Goal: Information Seeking & Learning: Learn about a topic

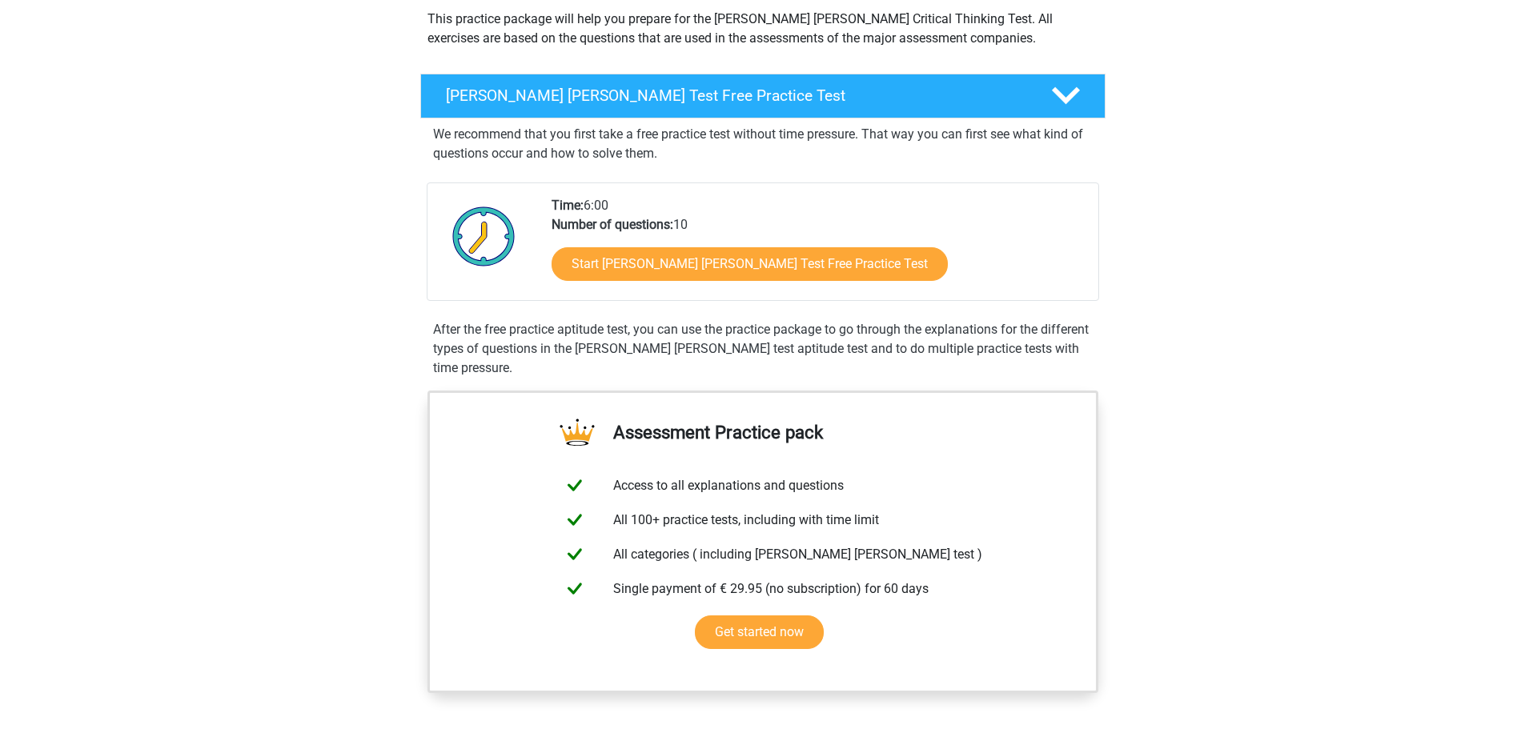
scroll to position [191, 0]
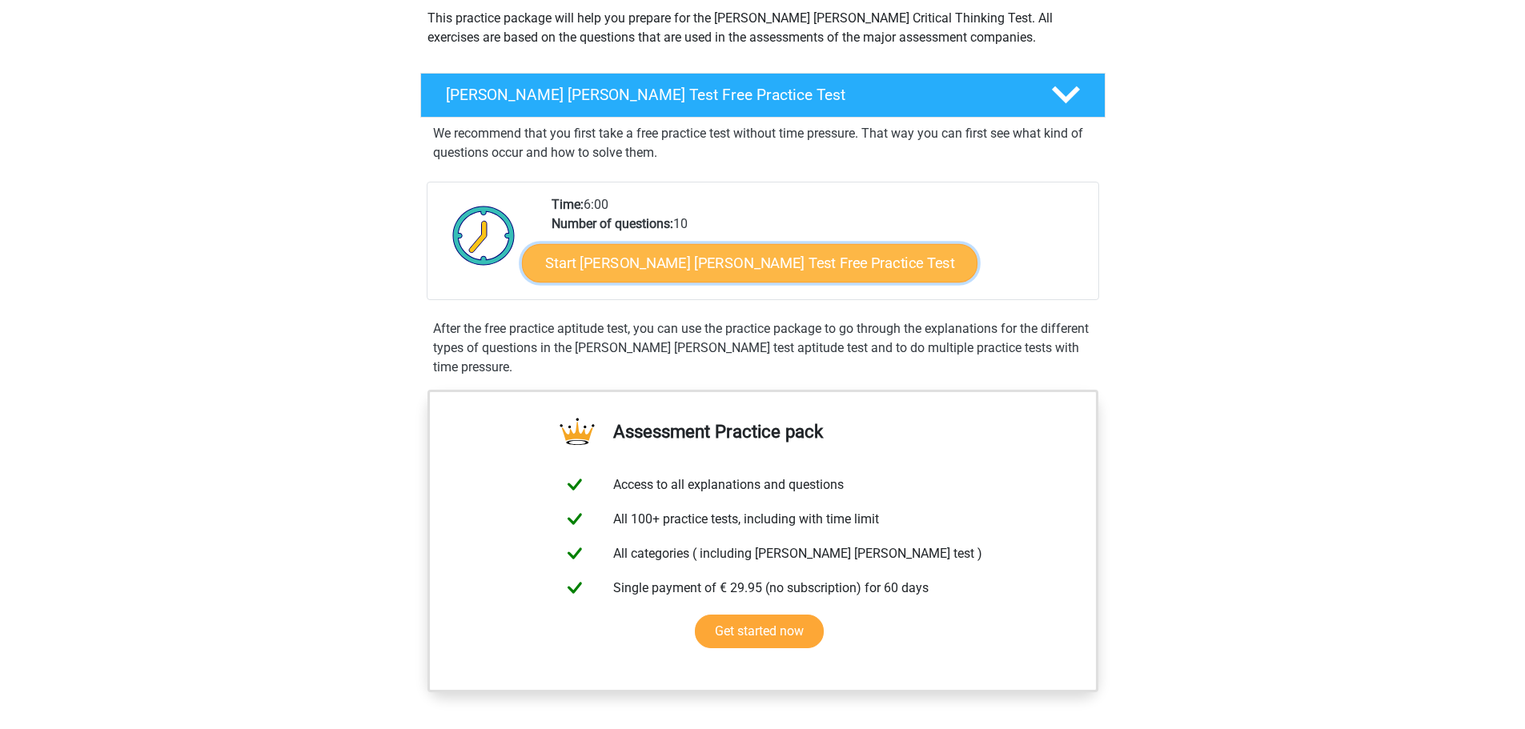
click at [752, 273] on link "Start Watson Glaser Test Free Practice Test" at bounding box center [750, 263] width 456 height 38
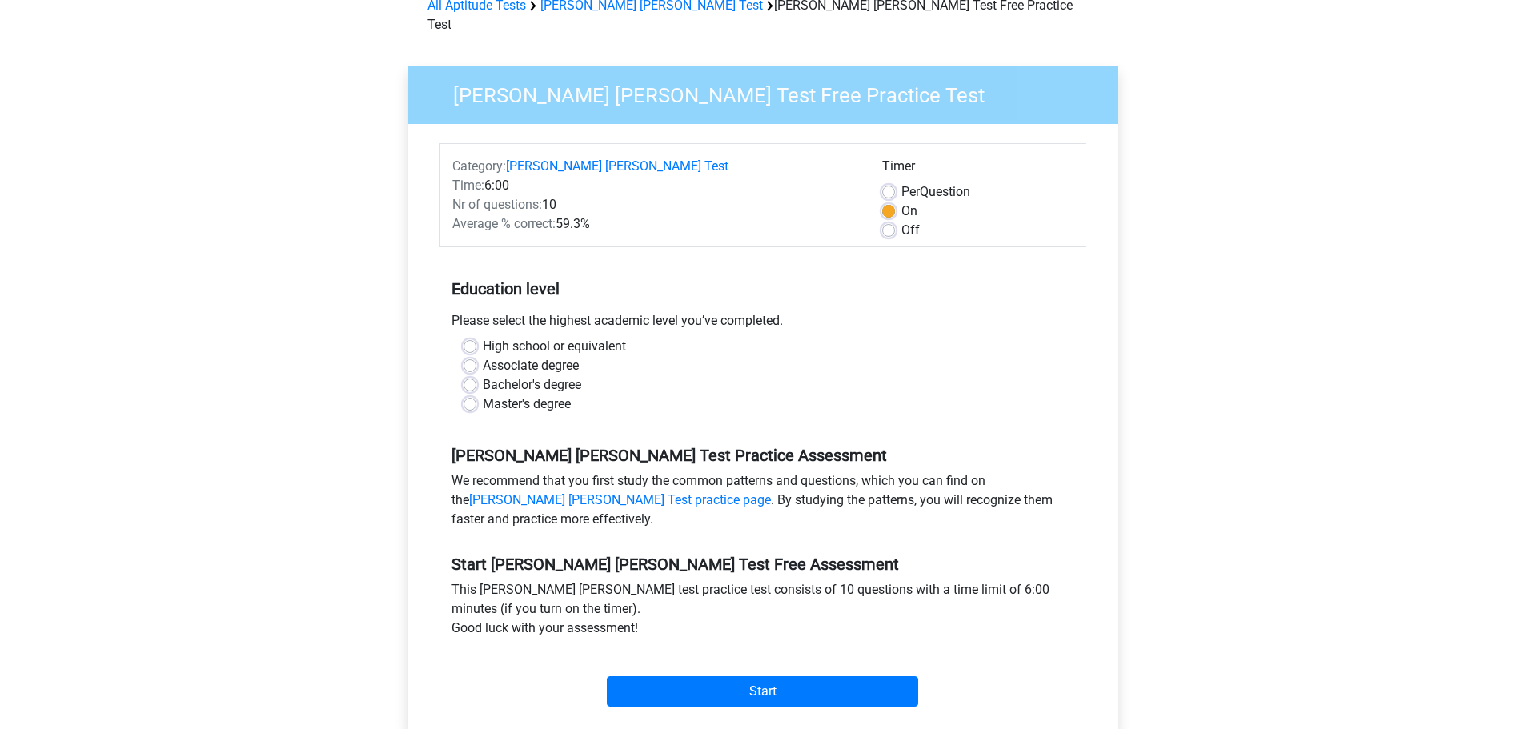
scroll to position [85, 0]
click at [682, 676] on input "Start" at bounding box center [762, 691] width 311 height 30
click at [539, 445] on h5 "Watson Glaser Test Practice Assessment" at bounding box center [763, 454] width 623 height 19
click at [478, 375] on div "Bachelor's degree" at bounding box center [763, 384] width 599 height 19
click at [483, 394] on label "Master's degree" at bounding box center [527, 403] width 88 height 19
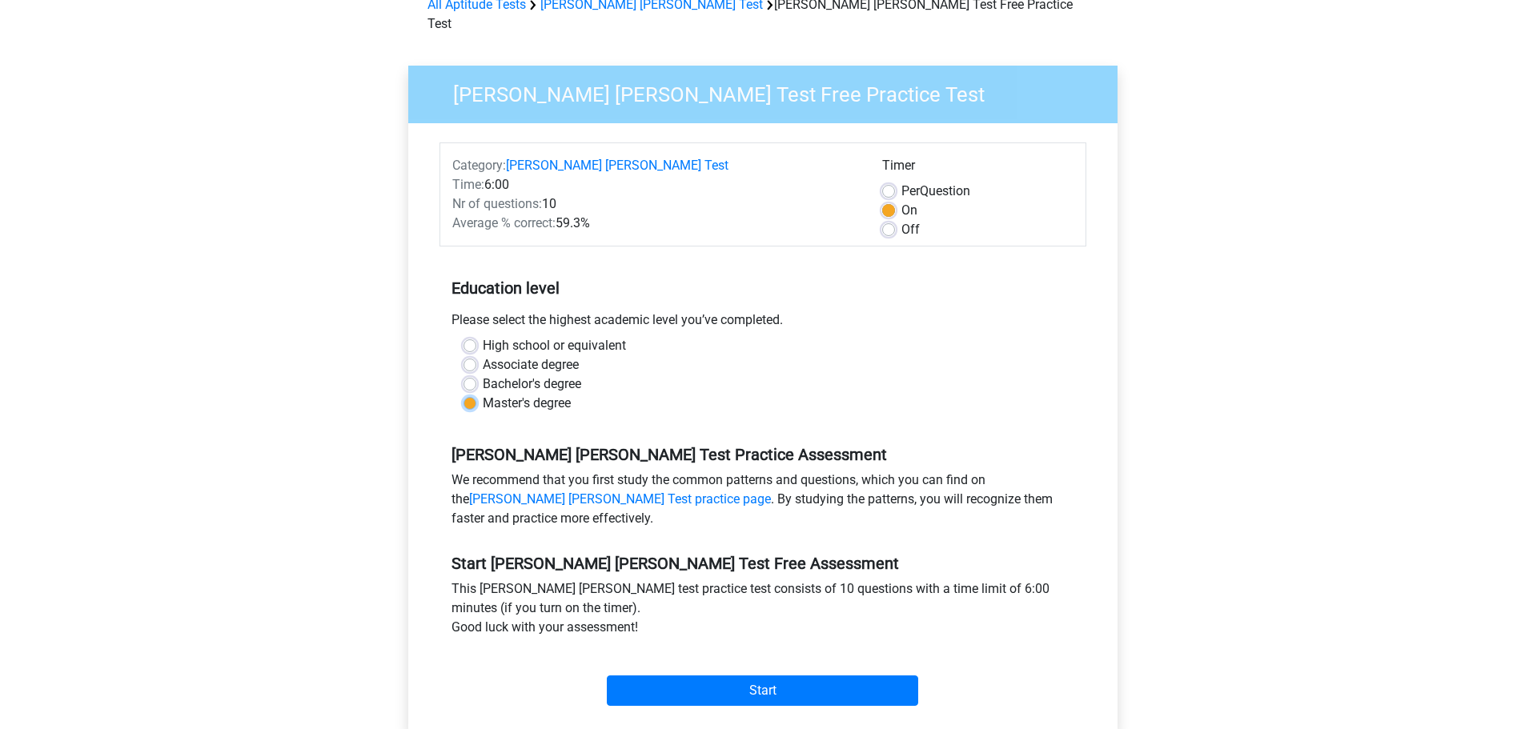
click at [469, 394] on input "Master's degree" at bounding box center [470, 402] width 13 height 16
radio input "true"
click at [483, 375] on label "Bachelor's degree" at bounding box center [532, 384] width 98 height 19
click at [472, 375] on input "Bachelor's degree" at bounding box center [470, 383] width 13 height 16
radio input "true"
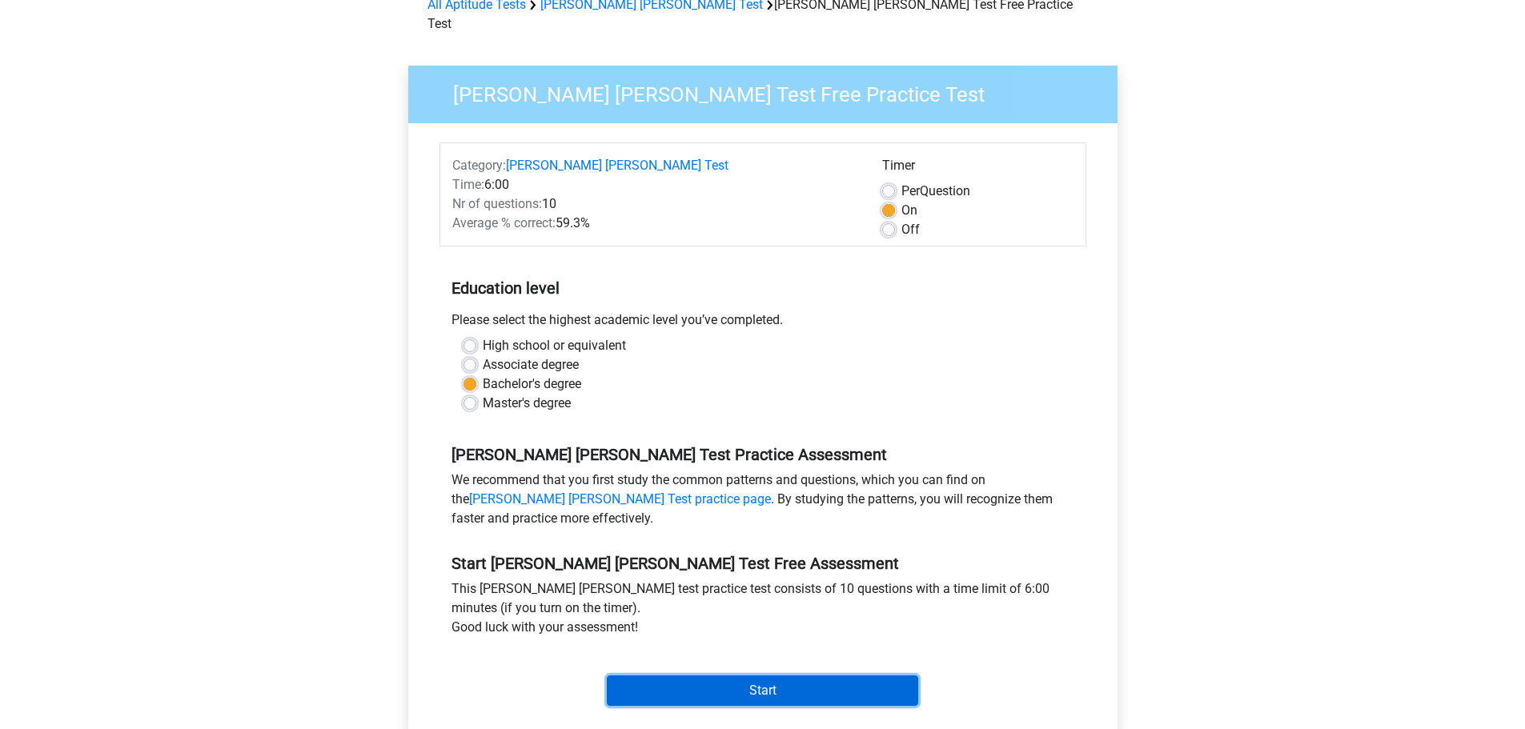
click at [697, 676] on input "Start" at bounding box center [762, 691] width 311 height 30
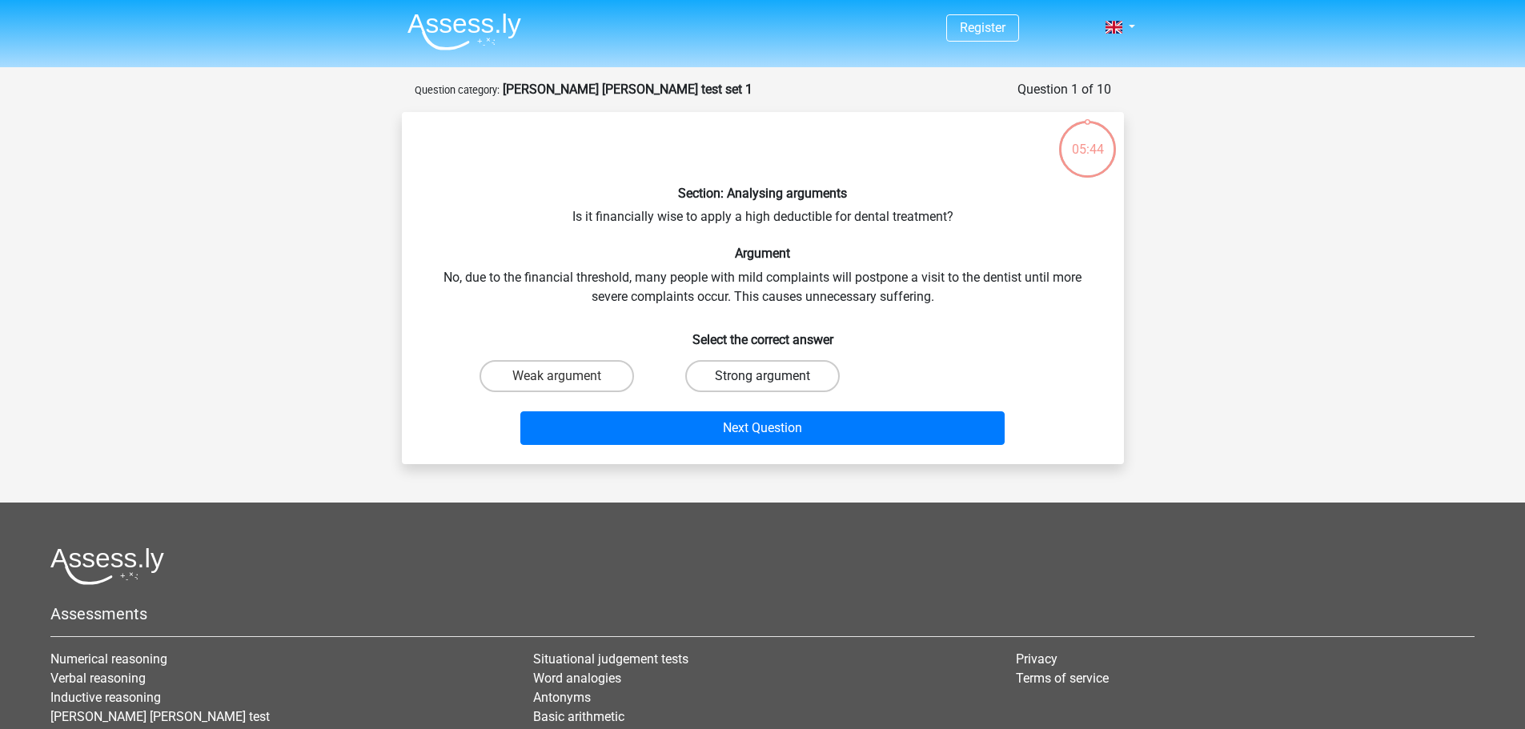
click at [737, 383] on label "Strong argument" at bounding box center [762, 376] width 155 height 32
click at [762, 383] on input "Strong argument" at bounding box center [767, 381] width 10 height 10
radio input "true"
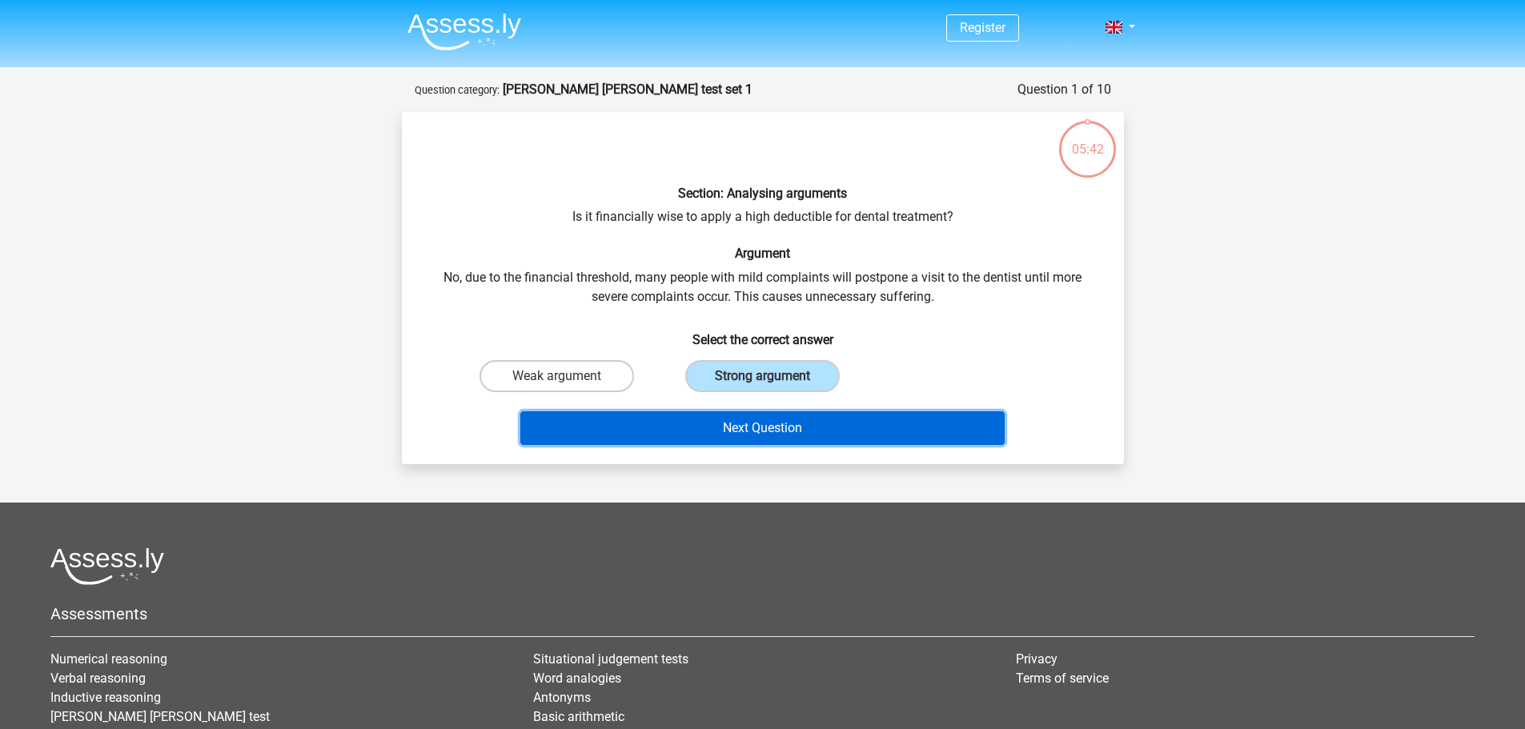
click at [755, 431] on button "Next Question" at bounding box center [762, 429] width 484 height 34
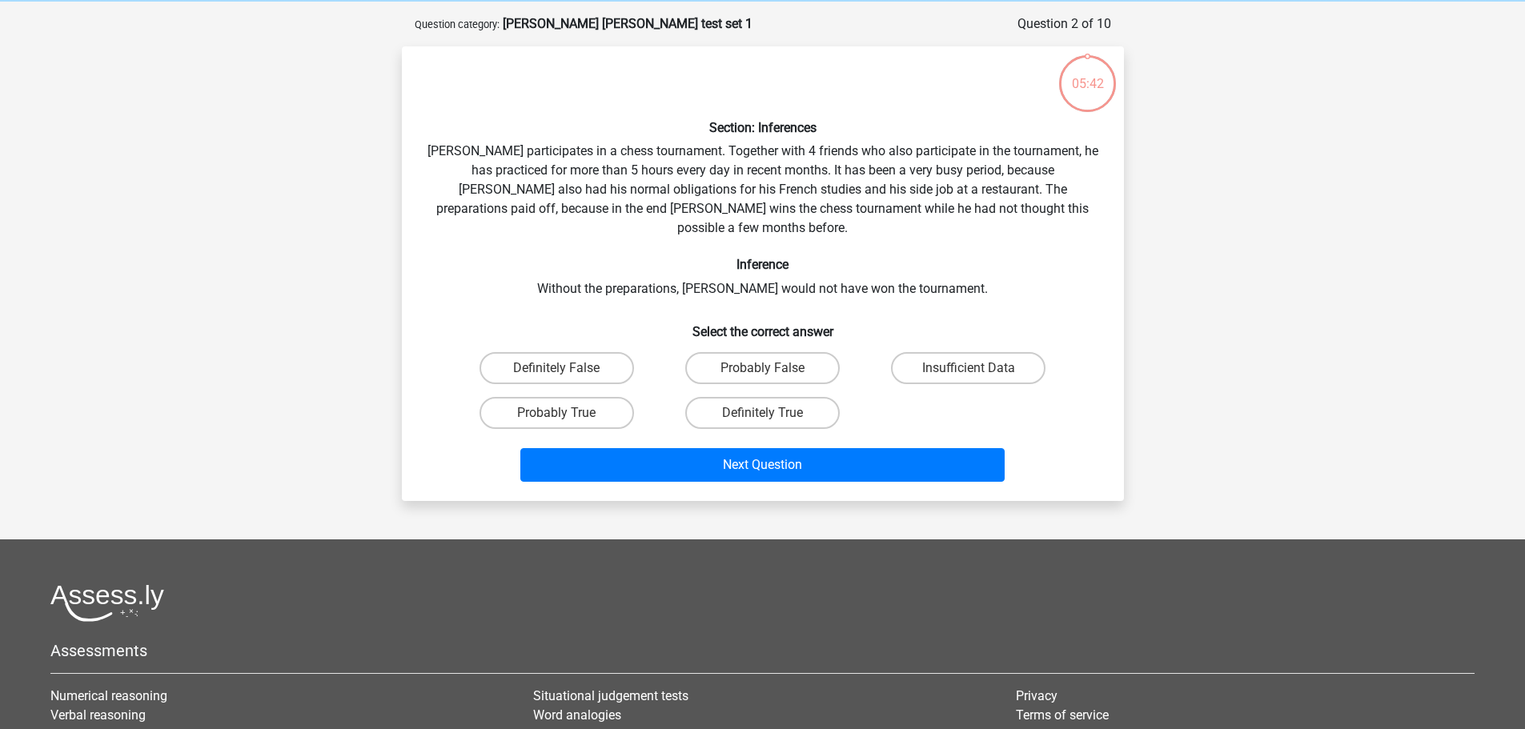
scroll to position [80, 0]
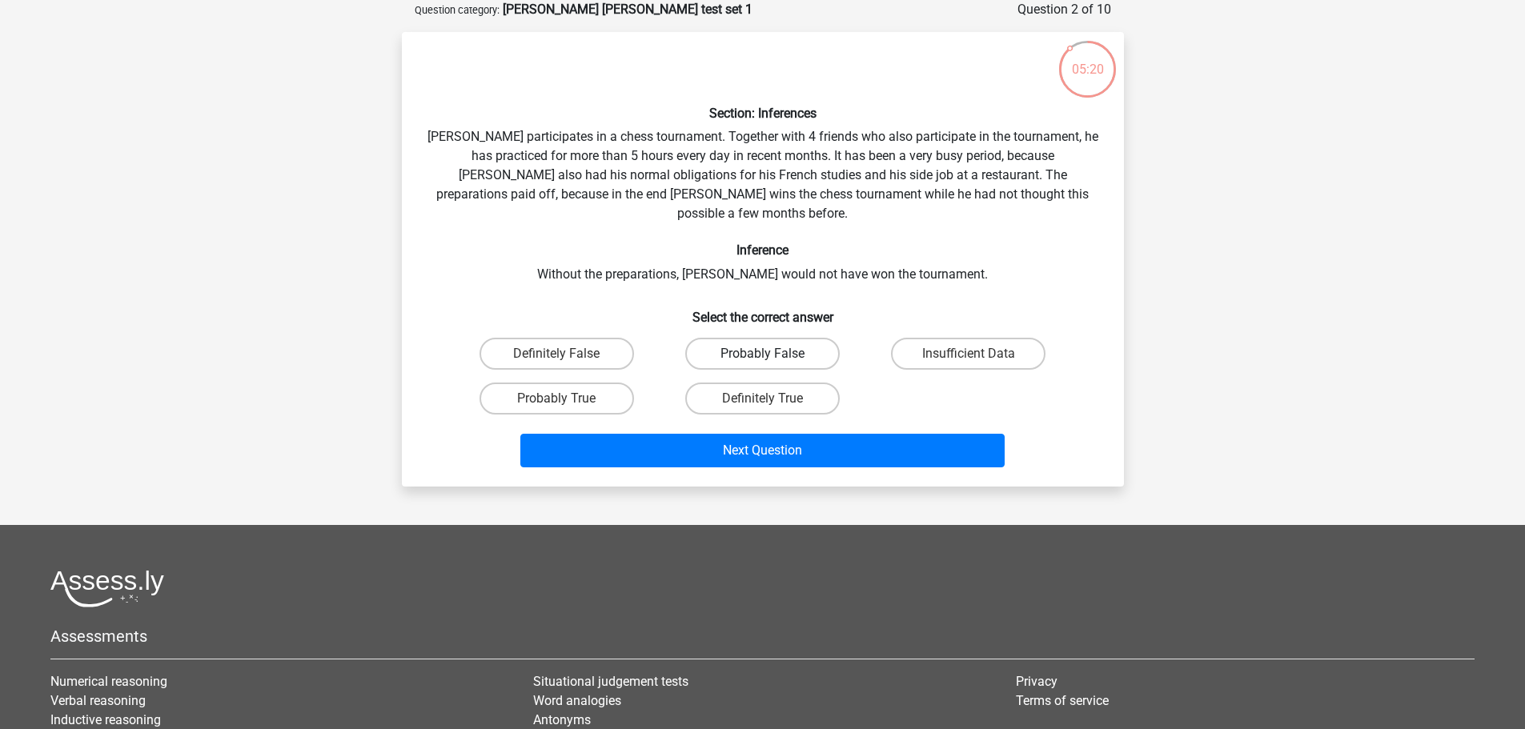
click at [753, 338] on label "Probably False" at bounding box center [762, 354] width 155 height 32
click at [762, 354] on input "Probably False" at bounding box center [767, 359] width 10 height 10
radio input "true"
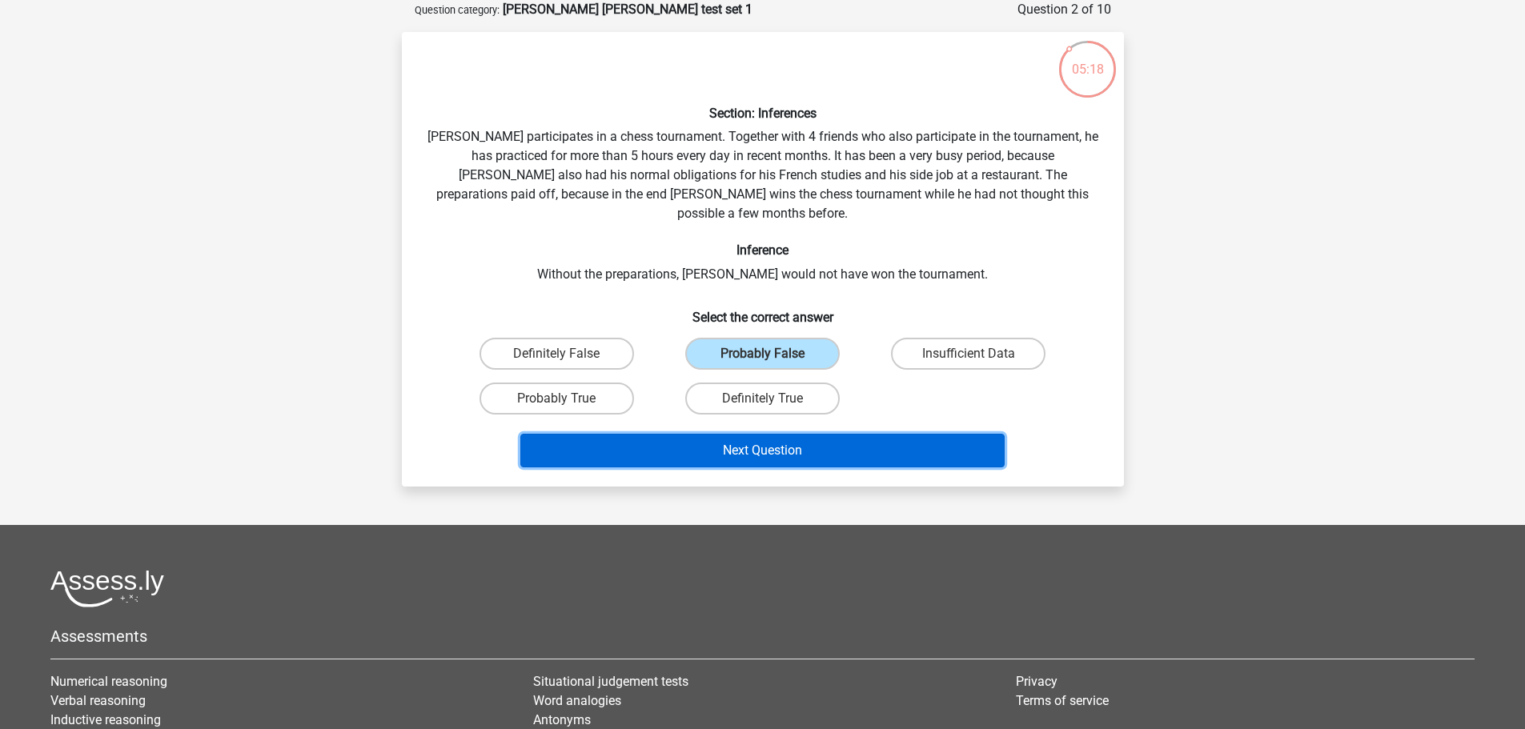
click at [801, 434] on button "Next Question" at bounding box center [762, 451] width 484 height 34
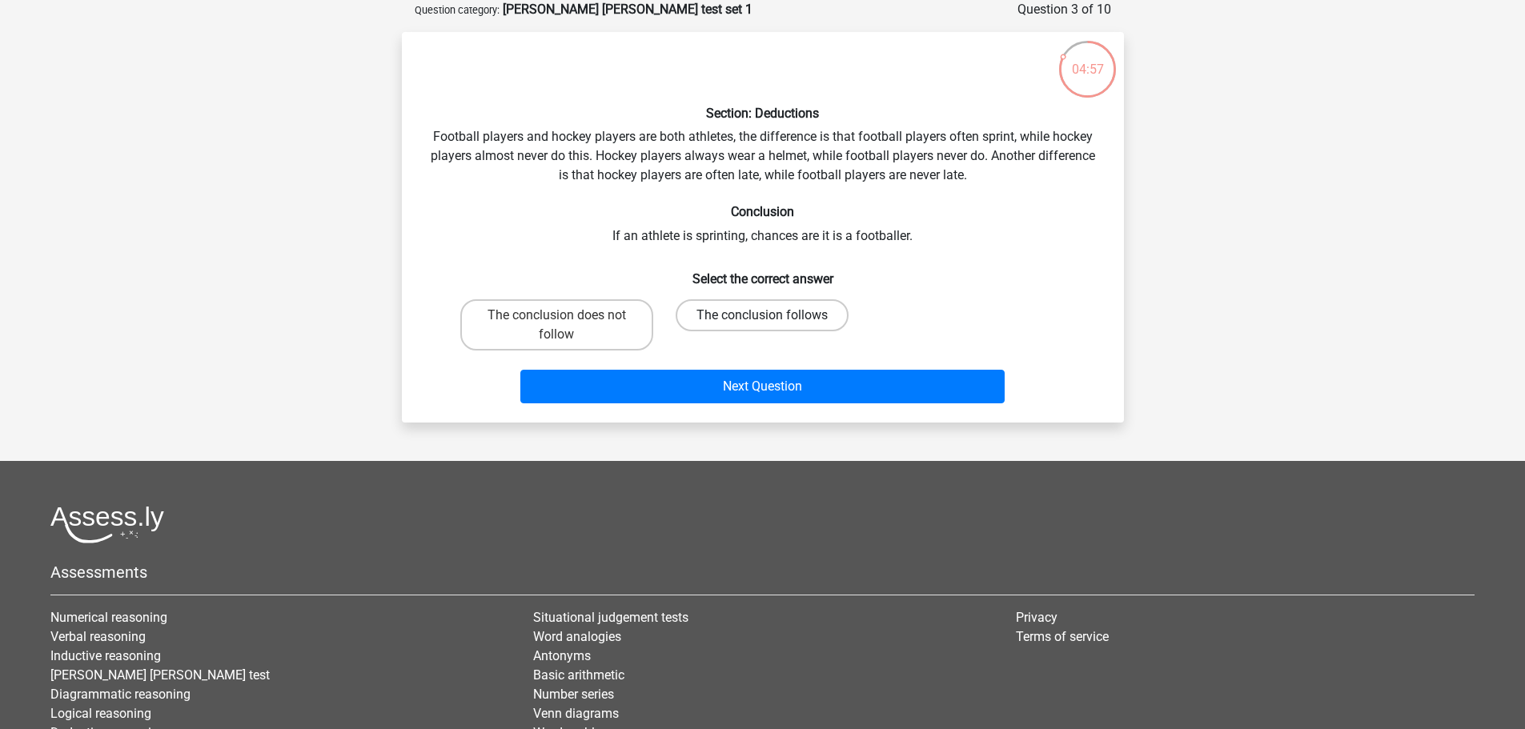
click at [729, 324] on label "The conclusion follows" at bounding box center [762, 315] width 173 height 32
click at [762, 324] on input "The conclusion follows" at bounding box center [767, 320] width 10 height 10
radio input "true"
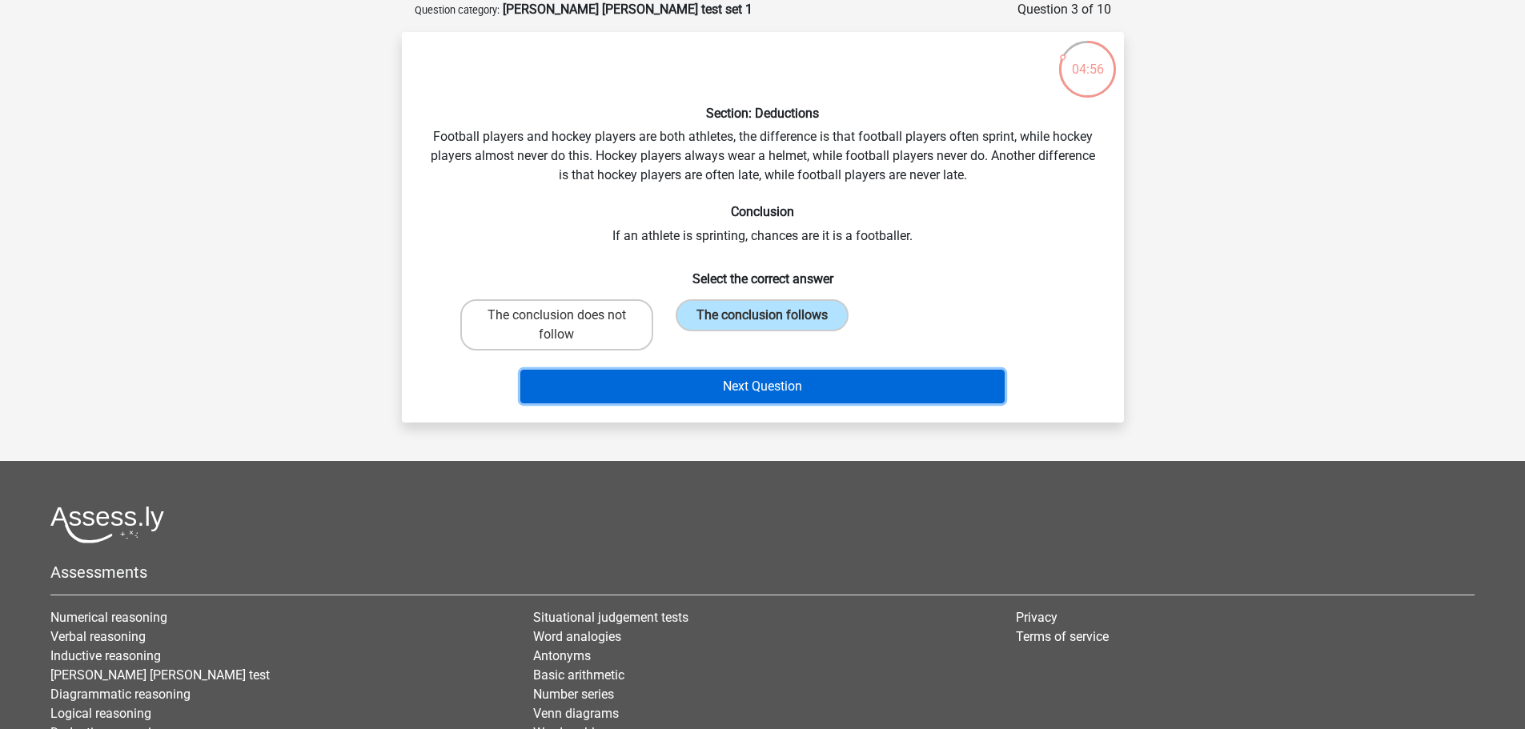
click at [732, 385] on button "Next Question" at bounding box center [762, 387] width 484 height 34
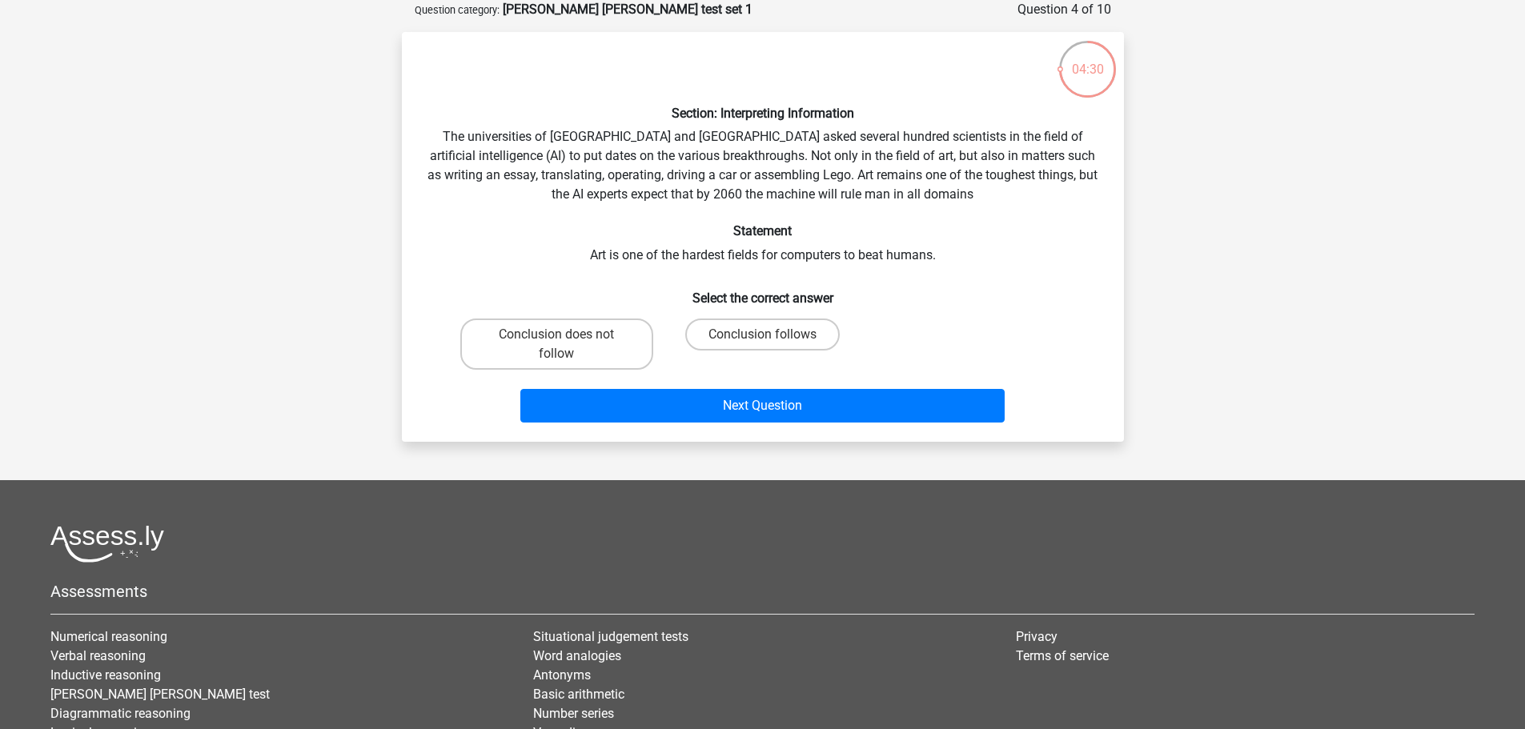
click at [773, 340] on input "Conclusion follows" at bounding box center [767, 340] width 10 height 10
radio input "true"
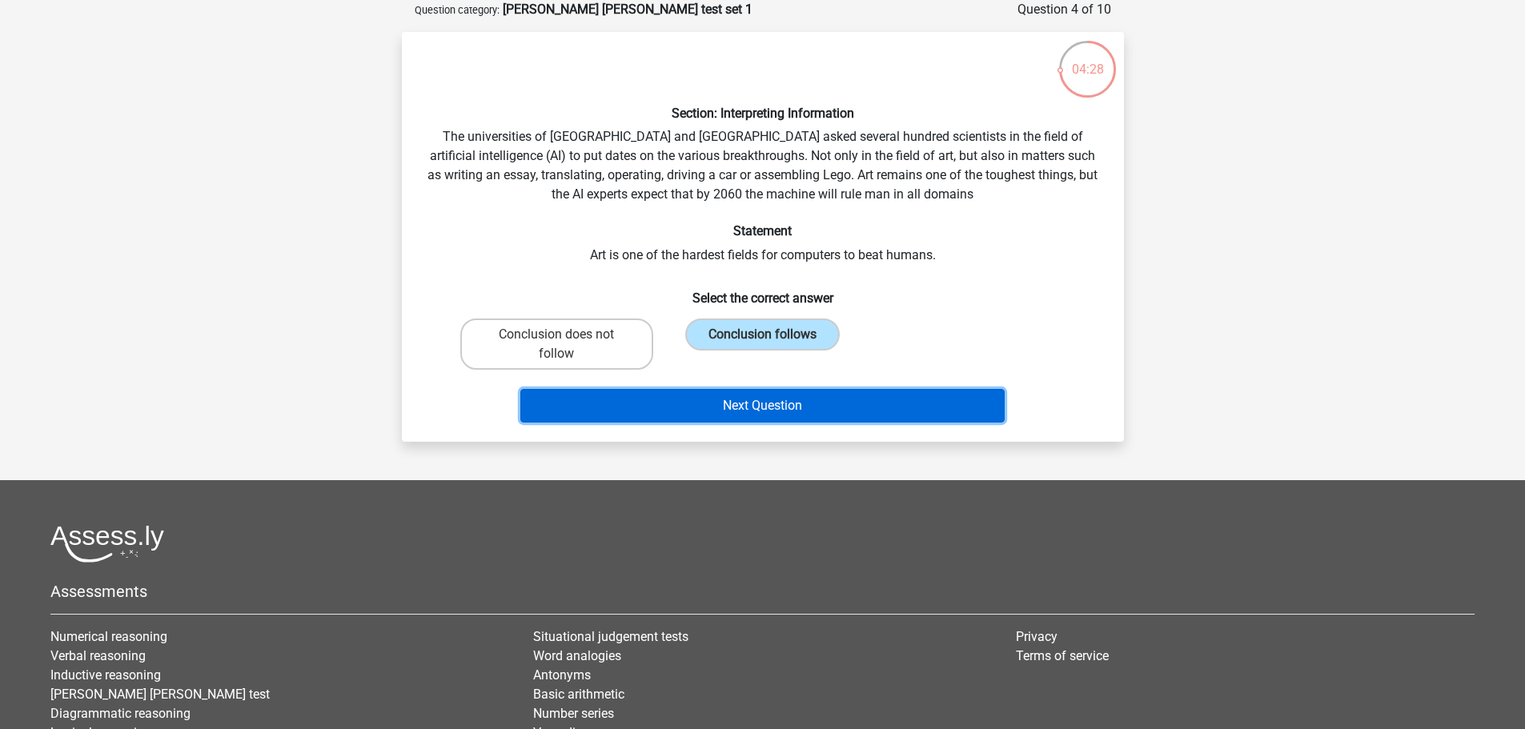
click at [779, 398] on button "Next Question" at bounding box center [762, 406] width 484 height 34
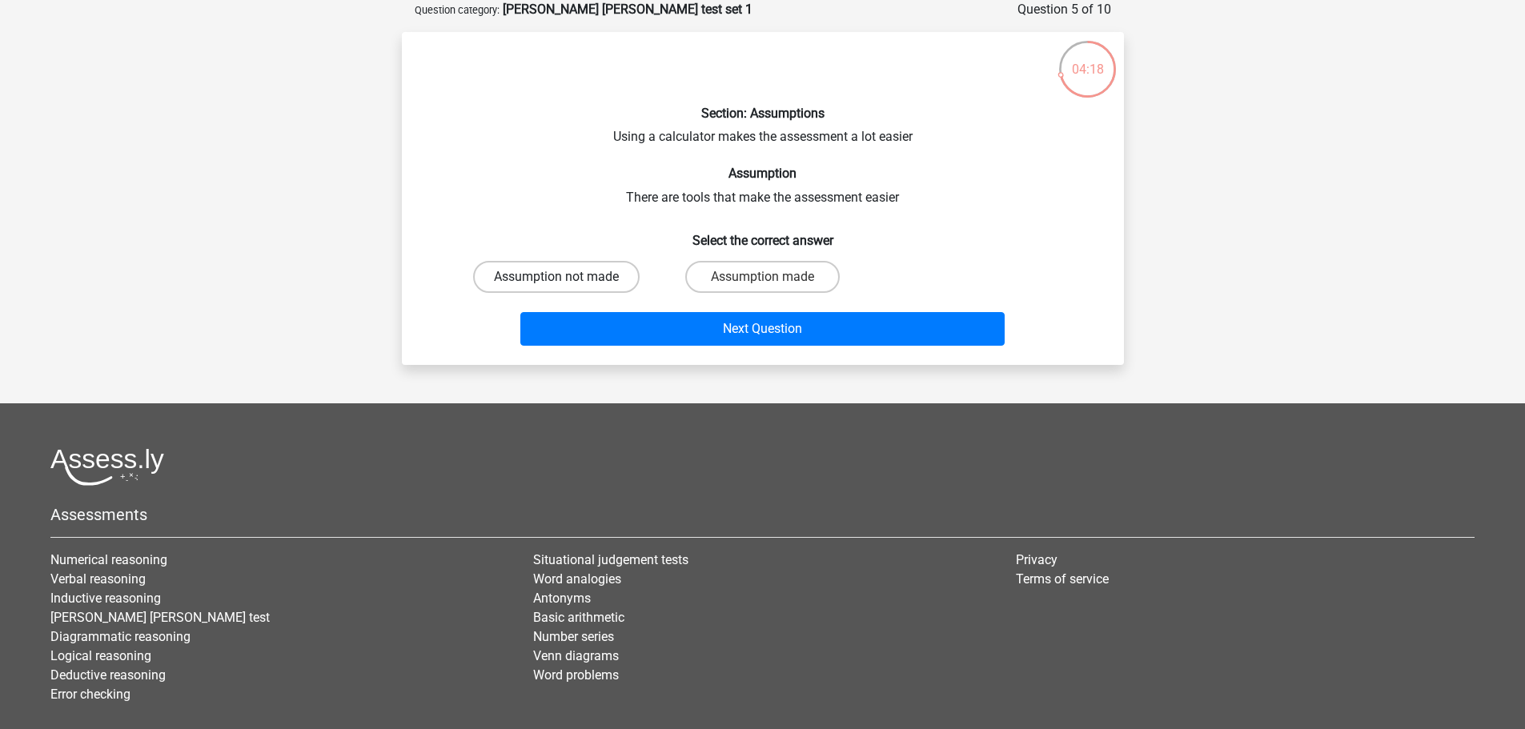
click at [624, 274] on label "Assumption not made" at bounding box center [556, 277] width 167 height 32
click at [567, 277] on input "Assumption not made" at bounding box center [561, 282] width 10 height 10
radio input "true"
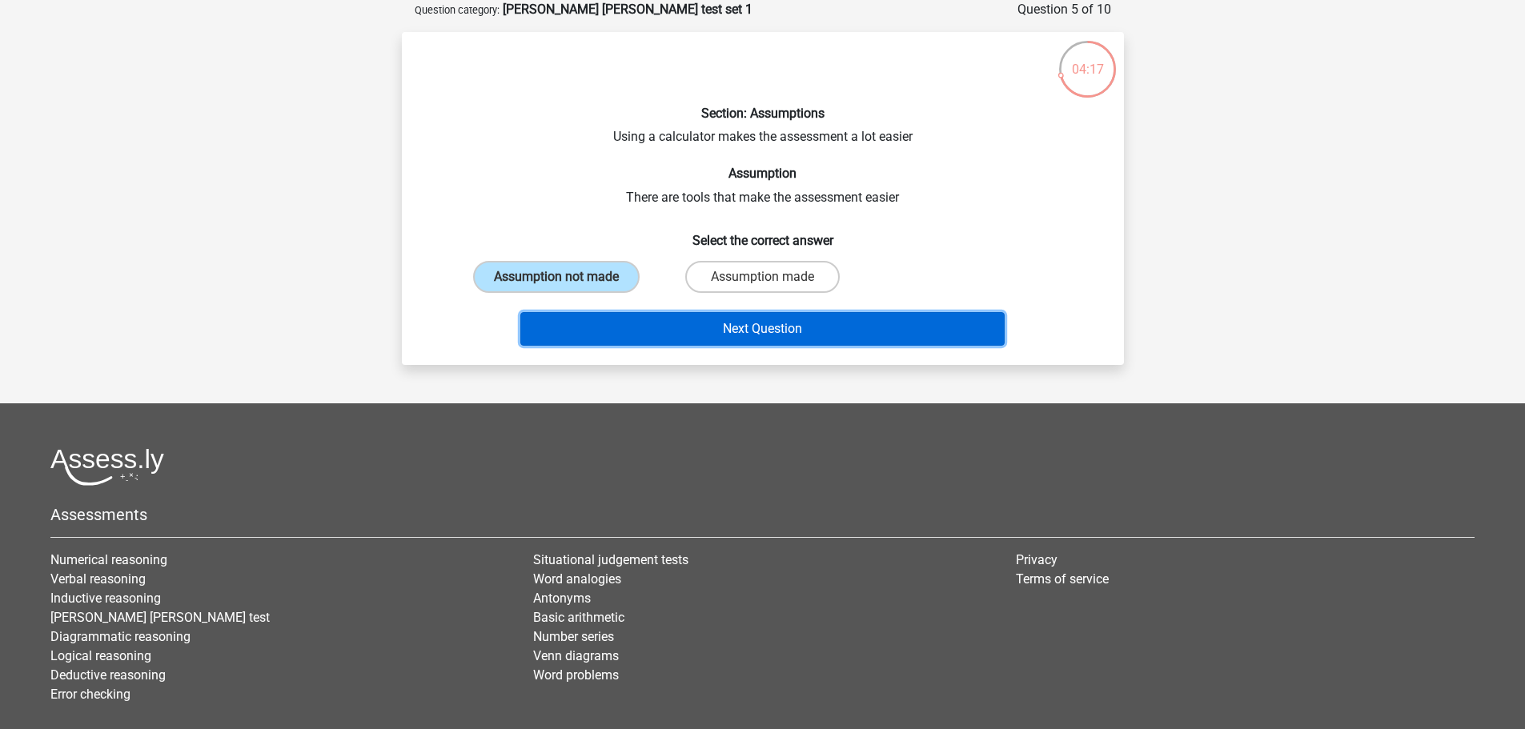
click at [723, 315] on button "Next Question" at bounding box center [762, 329] width 484 height 34
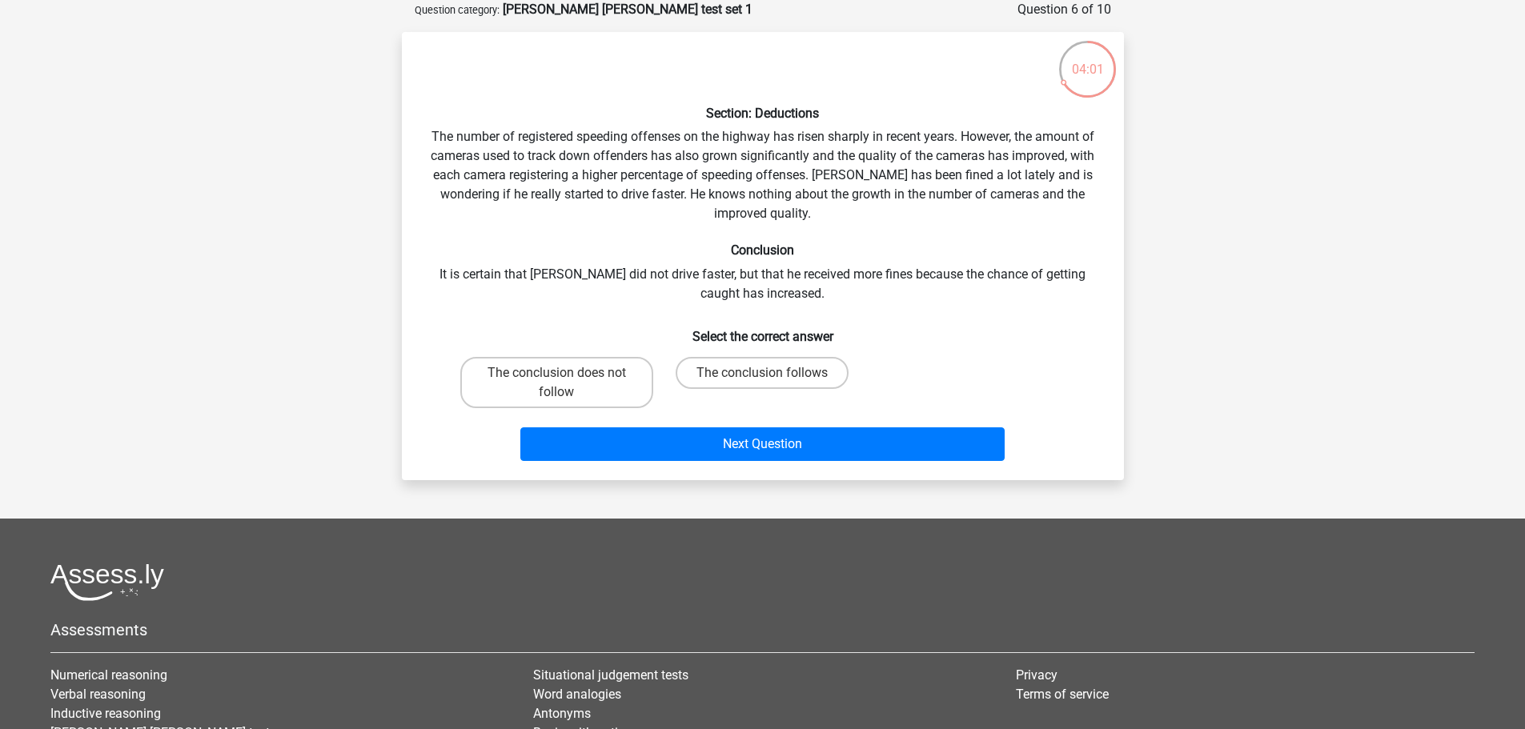
click at [741, 163] on div "Section: Deductions The number of registered speeding offenses on the highway h…" at bounding box center [762, 256] width 709 height 423
click at [609, 375] on label "The conclusion does not follow" at bounding box center [556, 382] width 193 height 51
click at [567, 375] on input "The conclusion does not follow" at bounding box center [561, 378] width 10 height 10
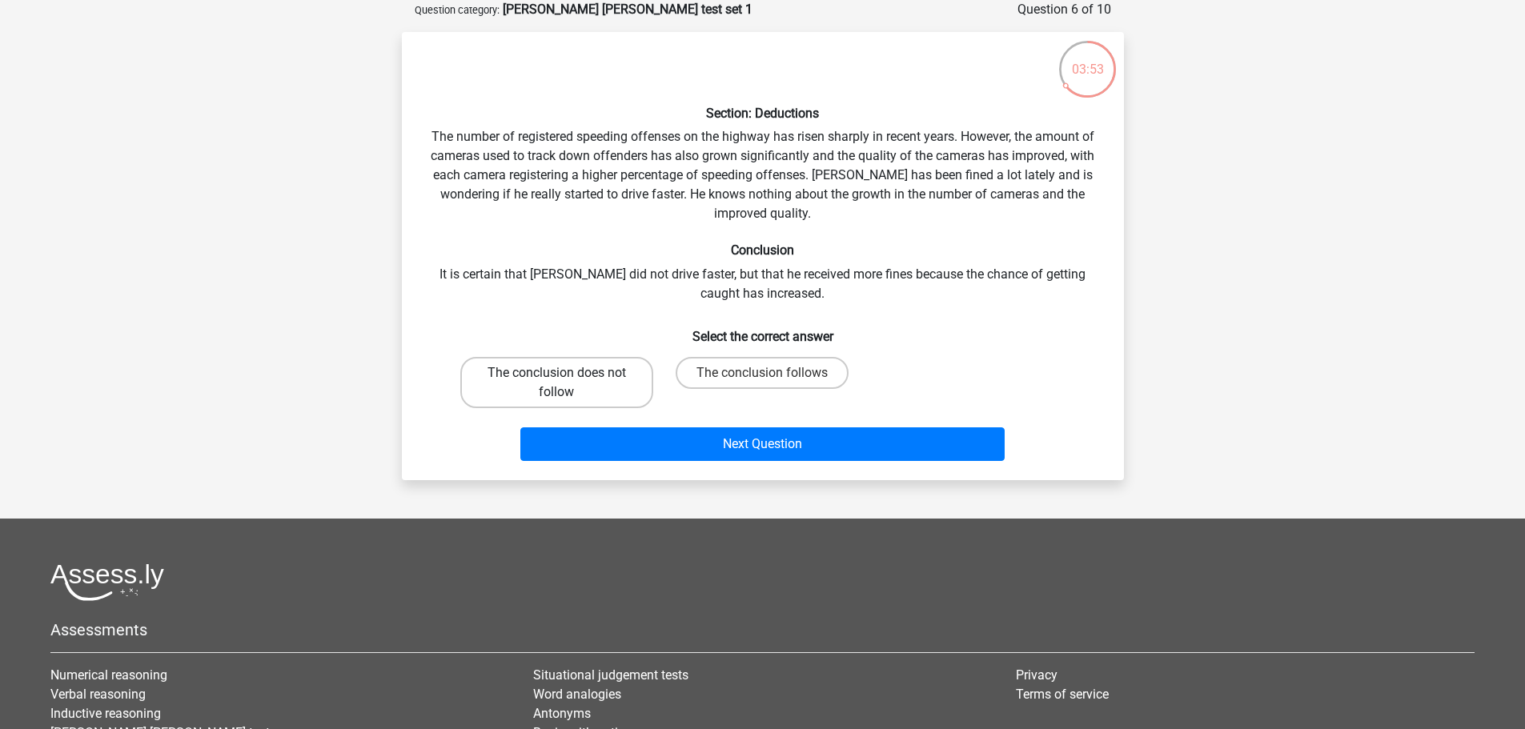
radio input "true"
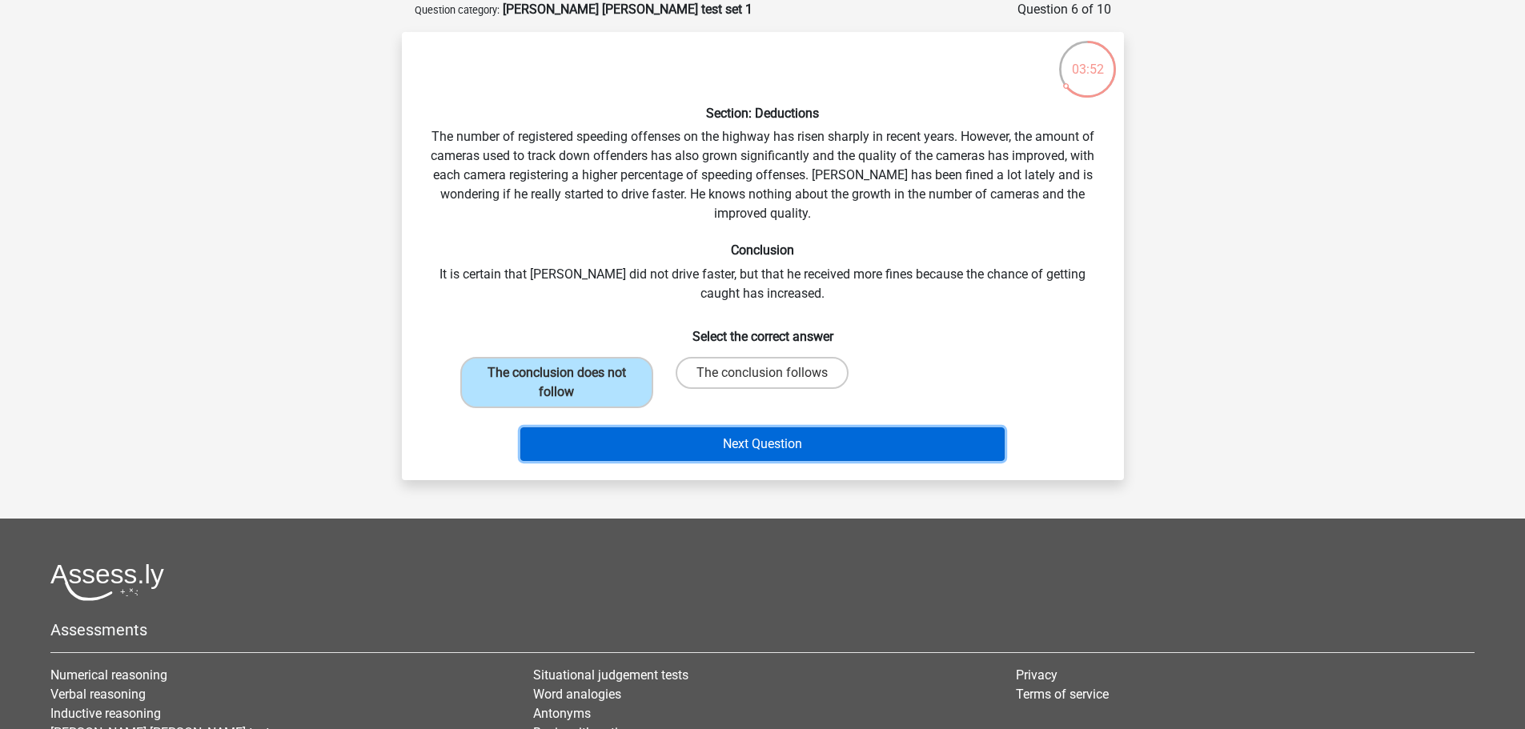
click at [640, 445] on button "Next Question" at bounding box center [762, 445] width 484 height 34
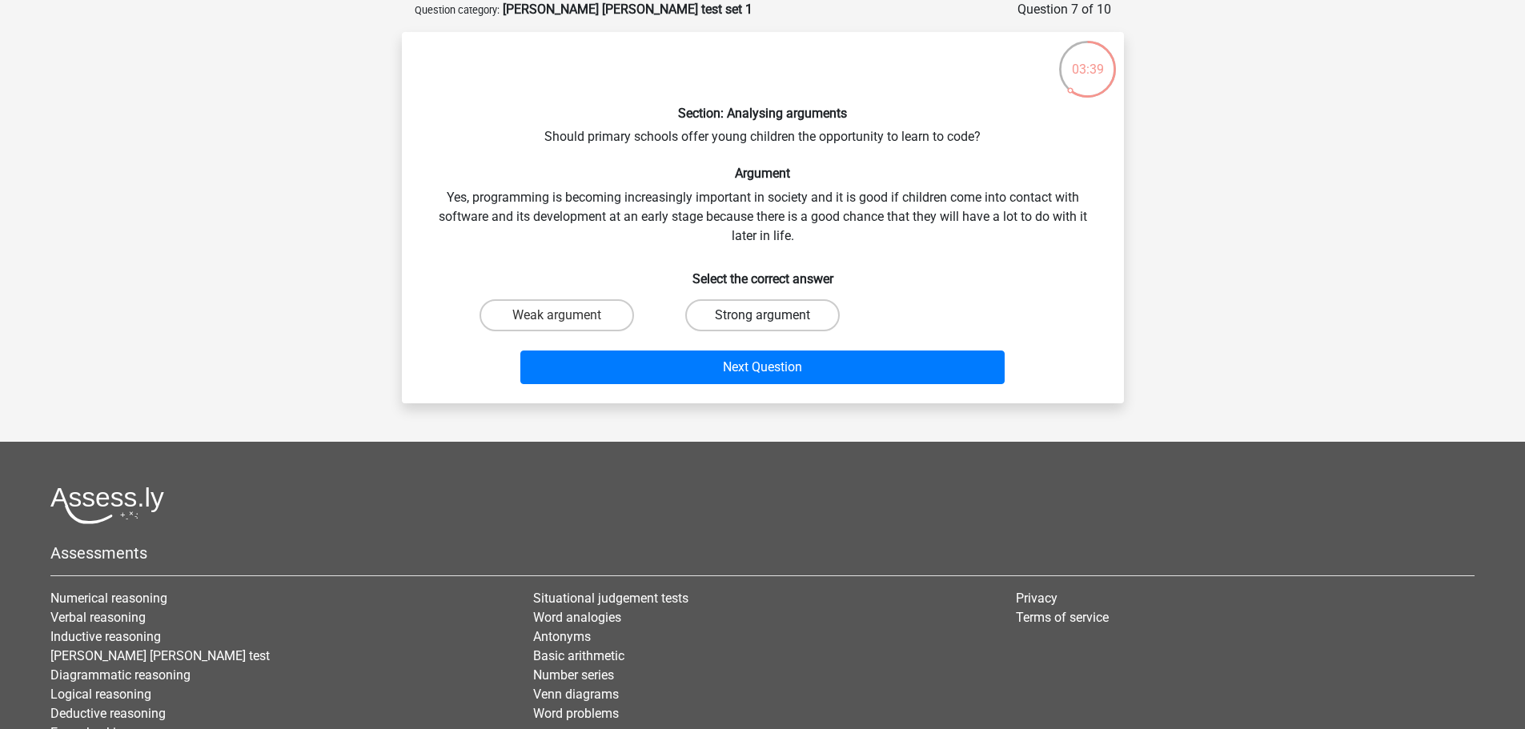
click at [742, 323] on label "Strong argument" at bounding box center [762, 315] width 155 height 32
click at [762, 323] on input "Strong argument" at bounding box center [767, 320] width 10 height 10
radio input "true"
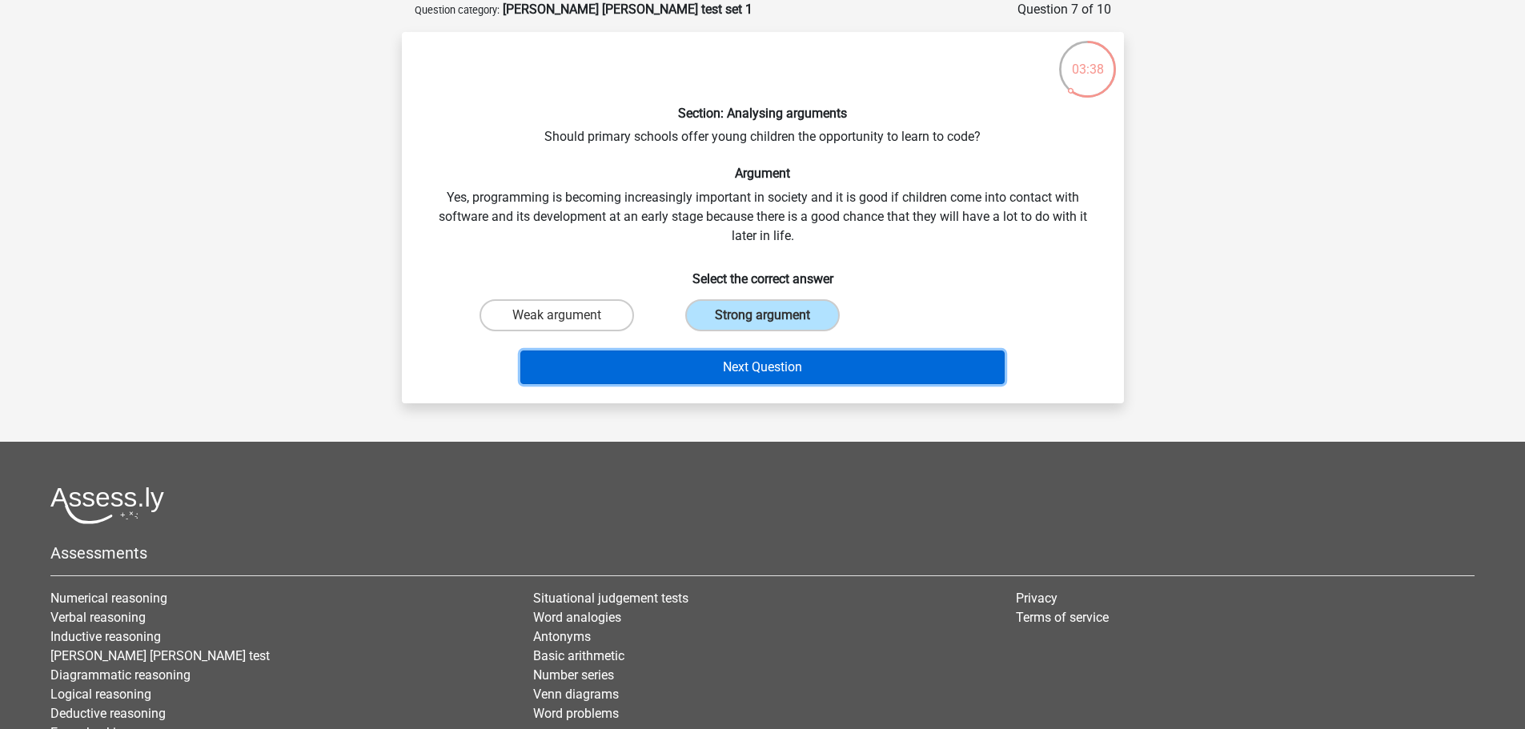
click at [750, 367] on button "Next Question" at bounding box center [762, 368] width 484 height 34
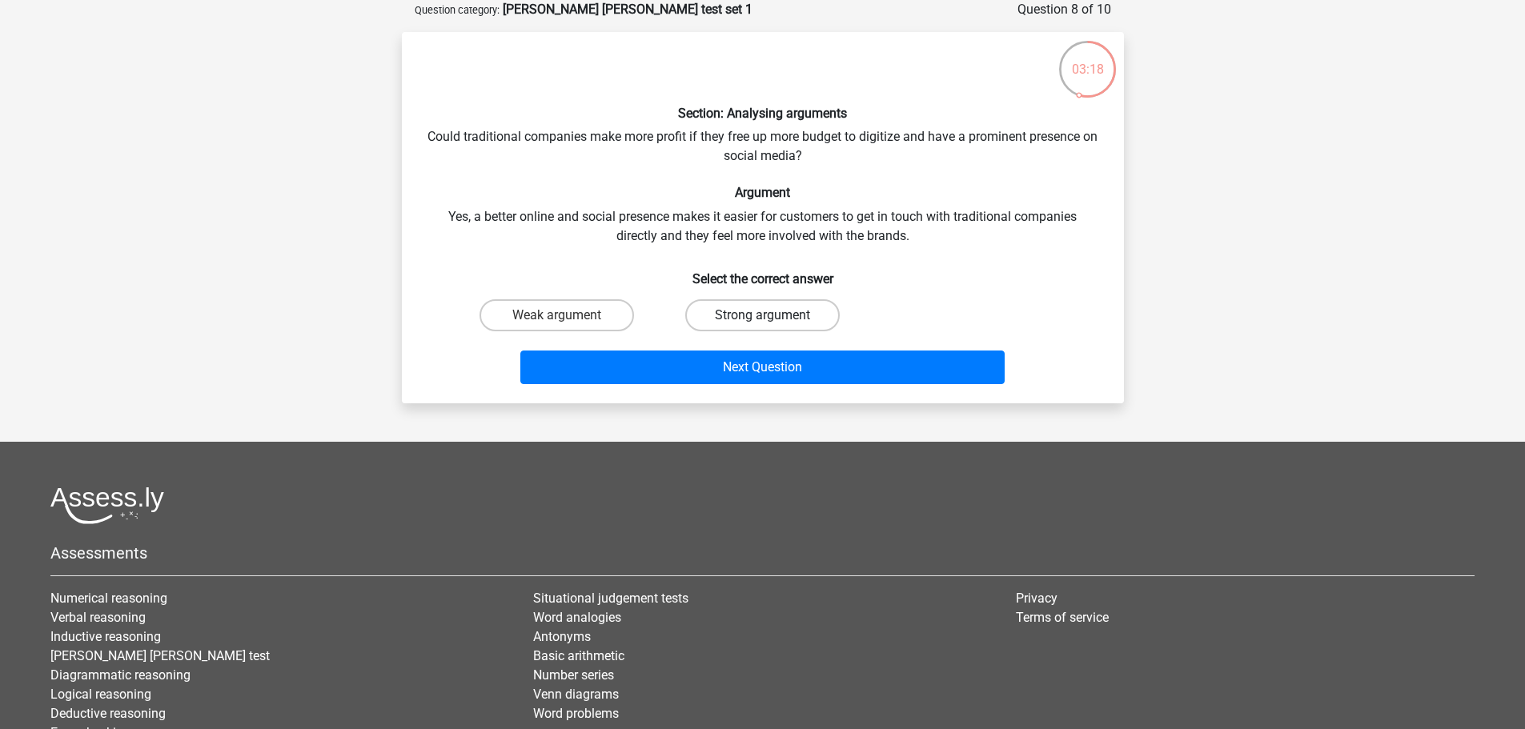
click at [748, 303] on label "Strong argument" at bounding box center [762, 315] width 155 height 32
click at [762, 315] on input "Strong argument" at bounding box center [767, 320] width 10 height 10
radio input "true"
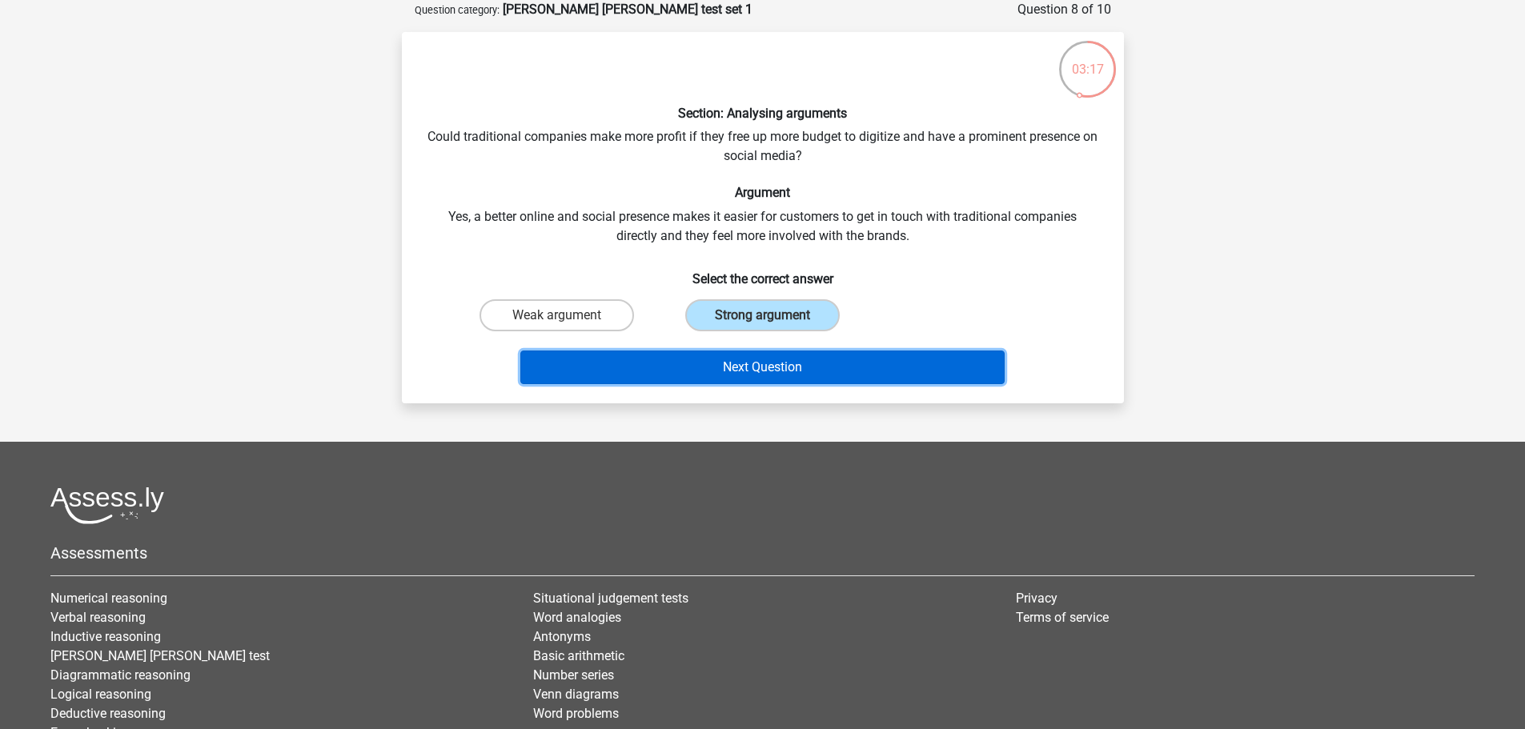
click at [750, 374] on button "Next Question" at bounding box center [762, 368] width 484 height 34
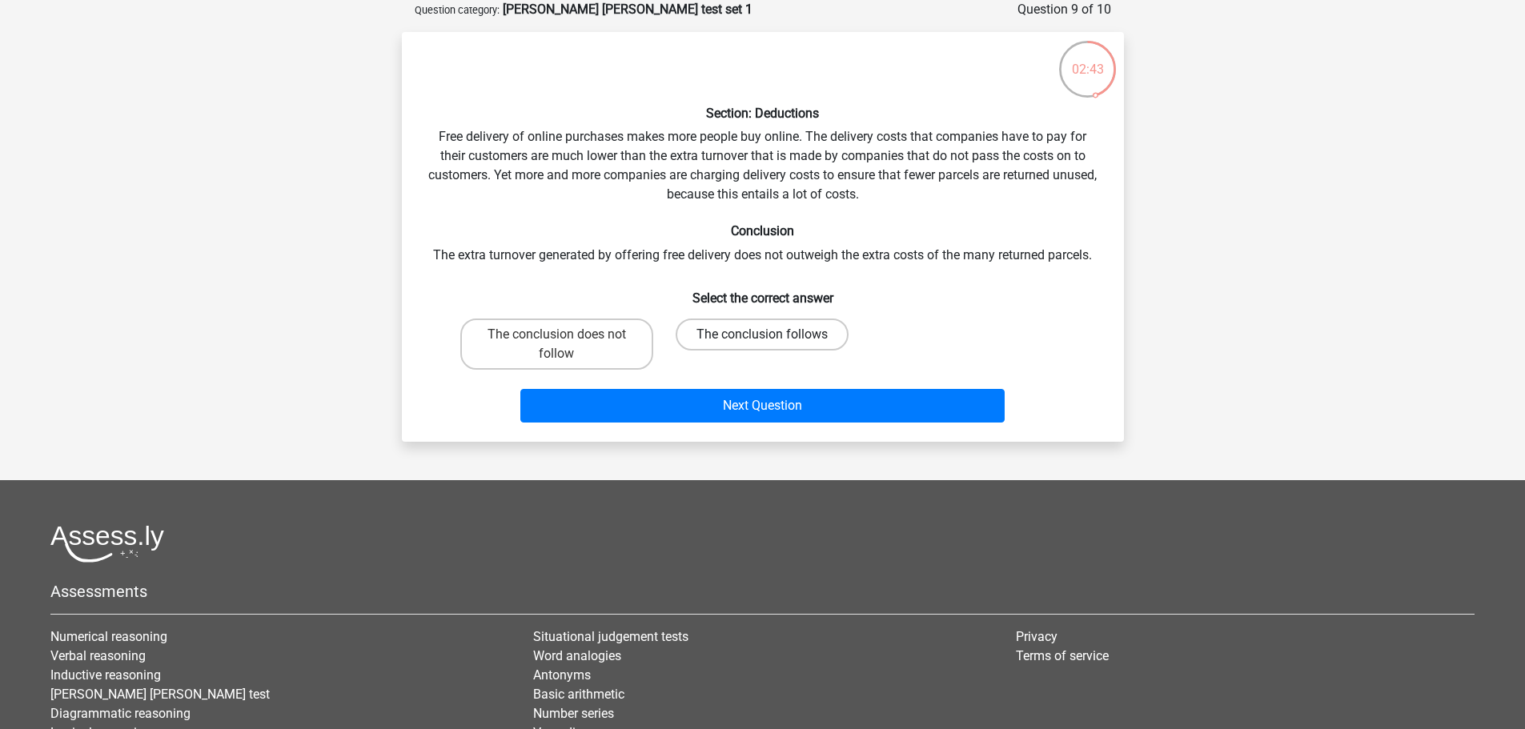
click at [745, 338] on label "The conclusion follows" at bounding box center [762, 335] width 173 height 32
click at [762, 338] on input "The conclusion follows" at bounding box center [767, 340] width 10 height 10
radio input "true"
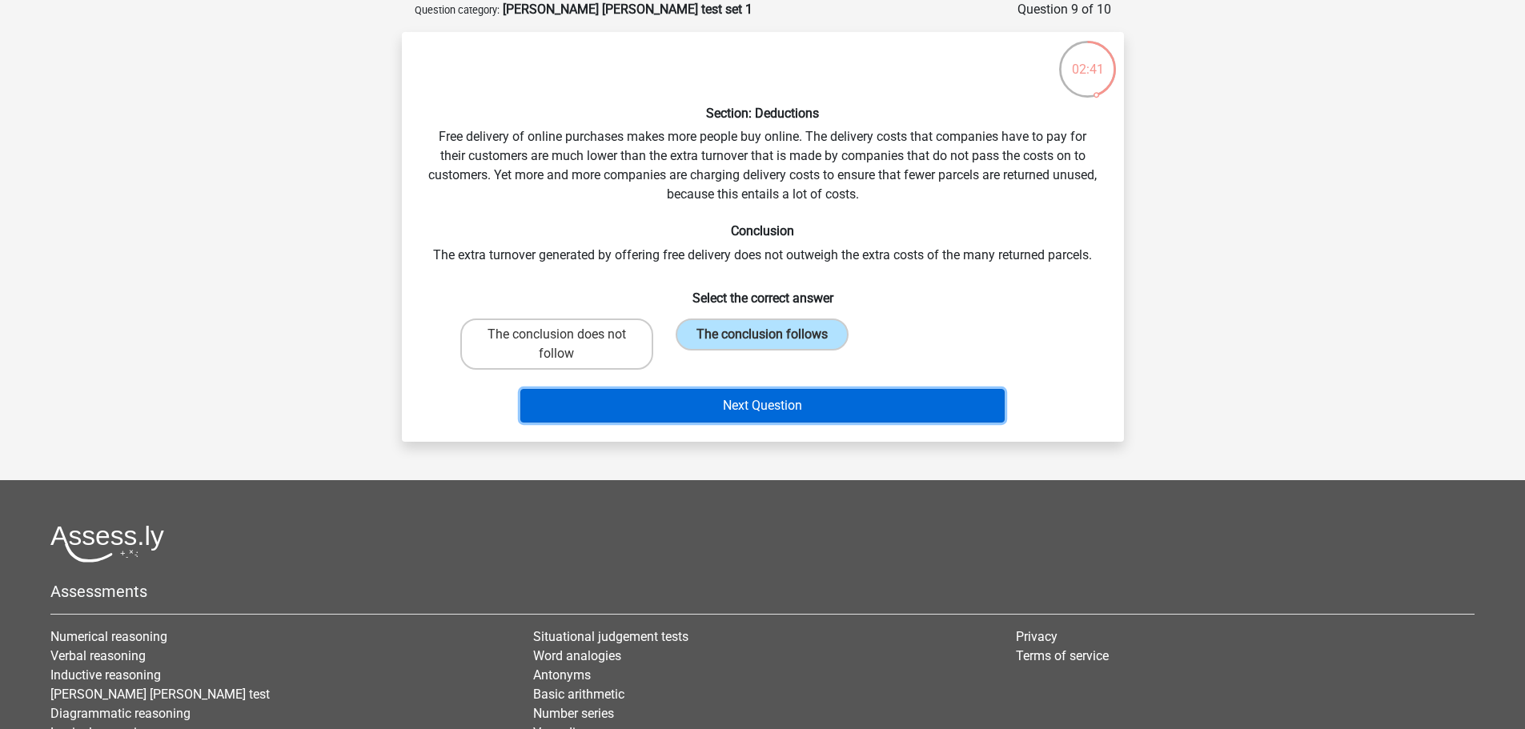
click at [746, 395] on button "Next Question" at bounding box center [762, 406] width 484 height 34
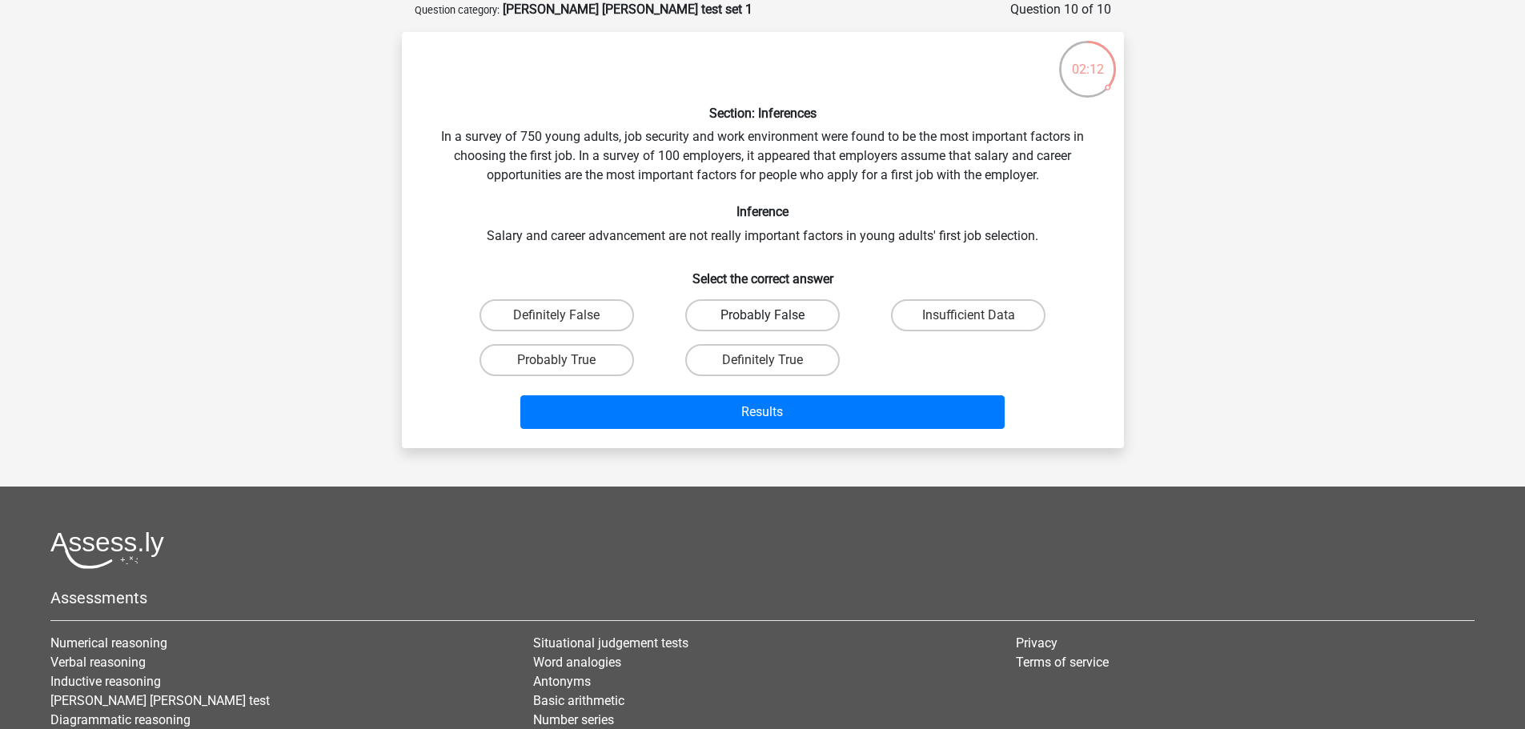
click at [777, 304] on label "Probably False" at bounding box center [762, 315] width 155 height 32
click at [773, 315] on input "Probably False" at bounding box center [767, 320] width 10 height 10
radio input "true"
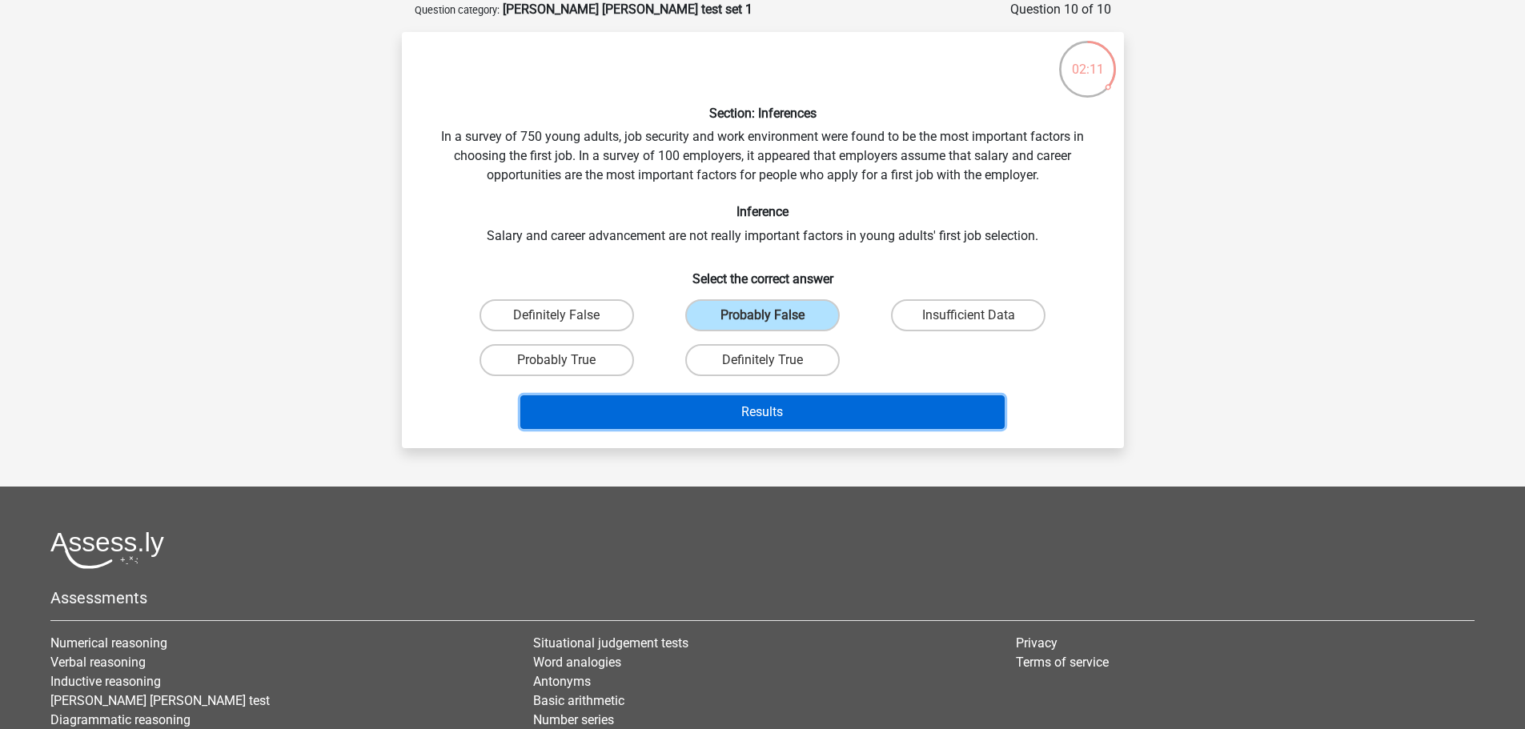
click at [800, 408] on button "Results" at bounding box center [762, 413] width 484 height 34
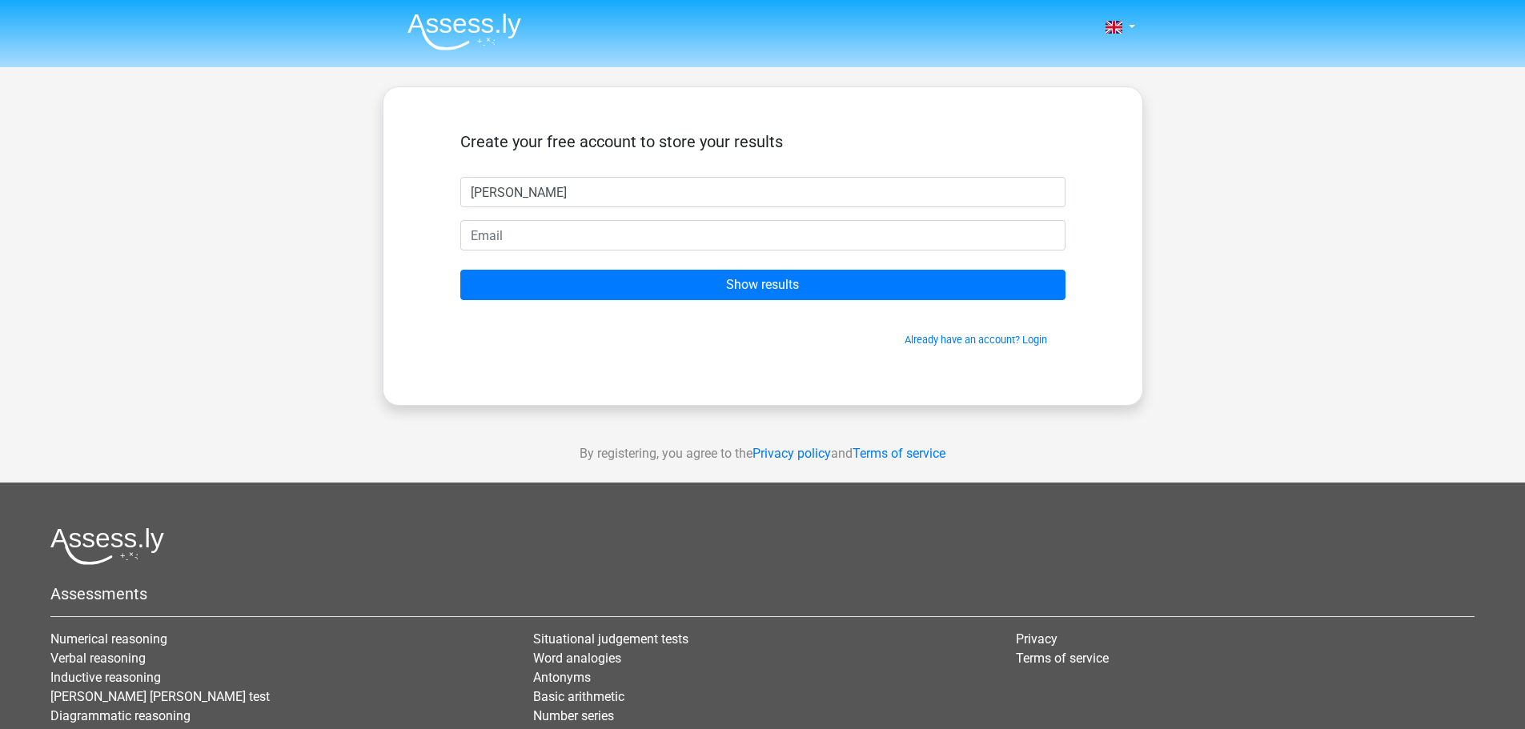
type input "Anish"
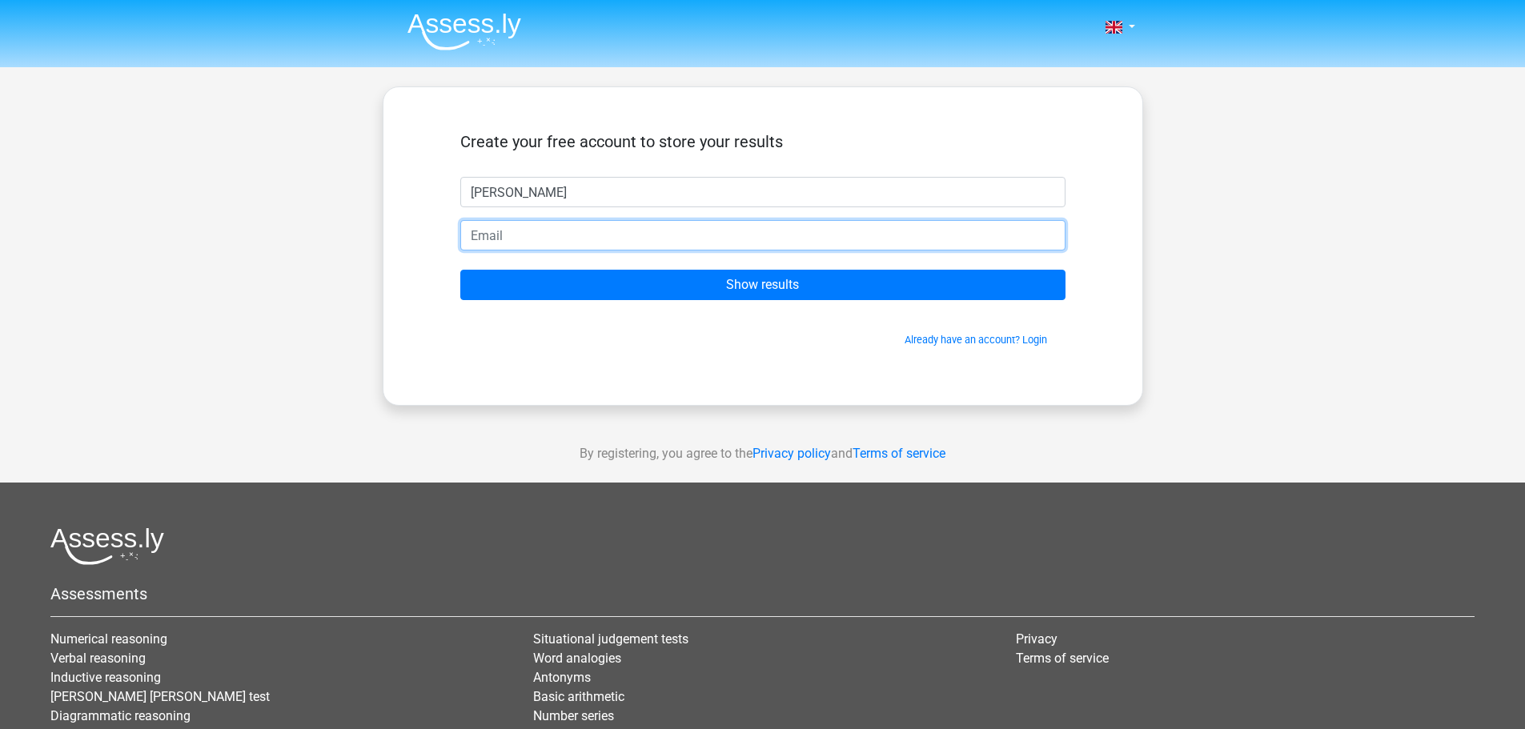
click at [770, 233] on input "email" at bounding box center [762, 235] width 605 height 30
type input "anishpshah157@gmail.com"
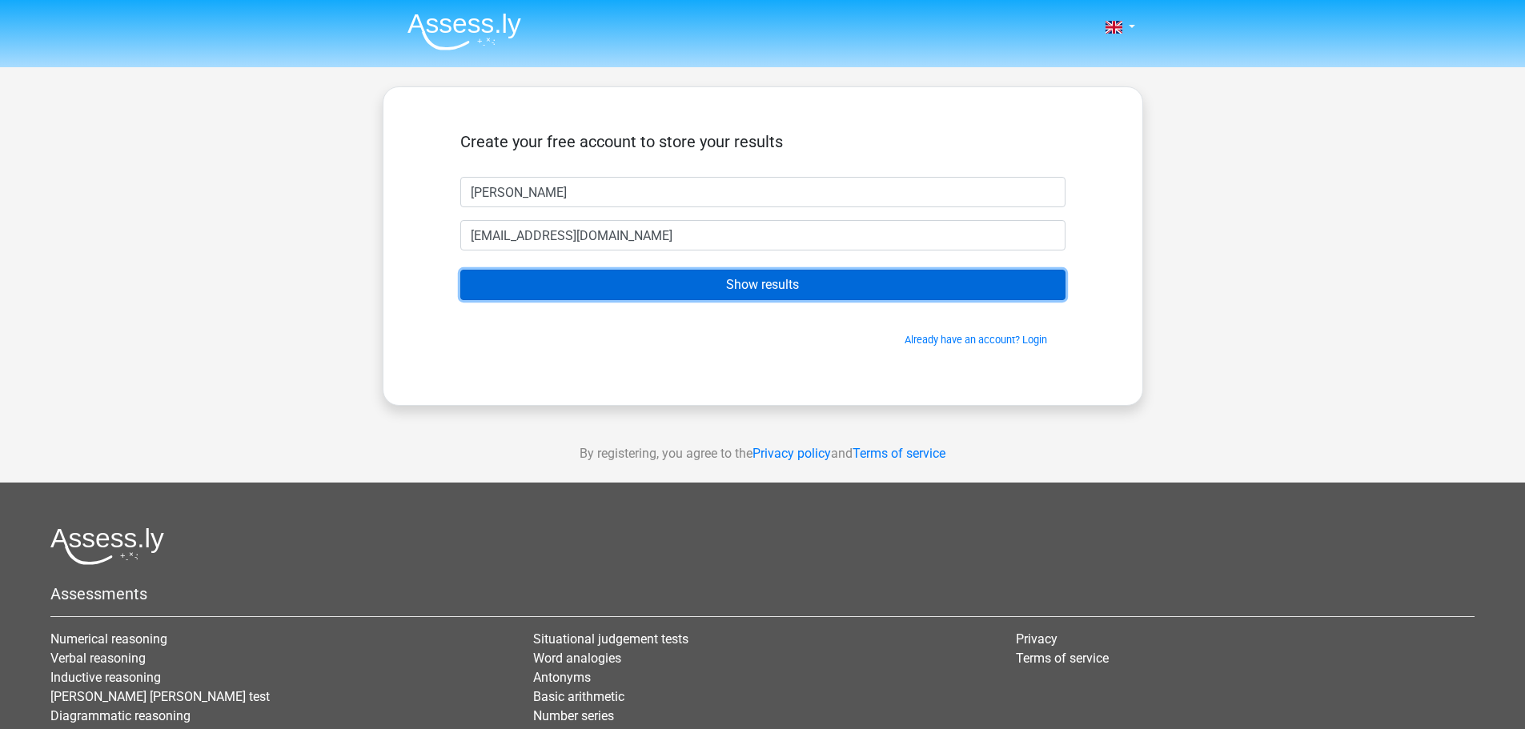
click at [648, 288] on input "Show results" at bounding box center [762, 285] width 605 height 30
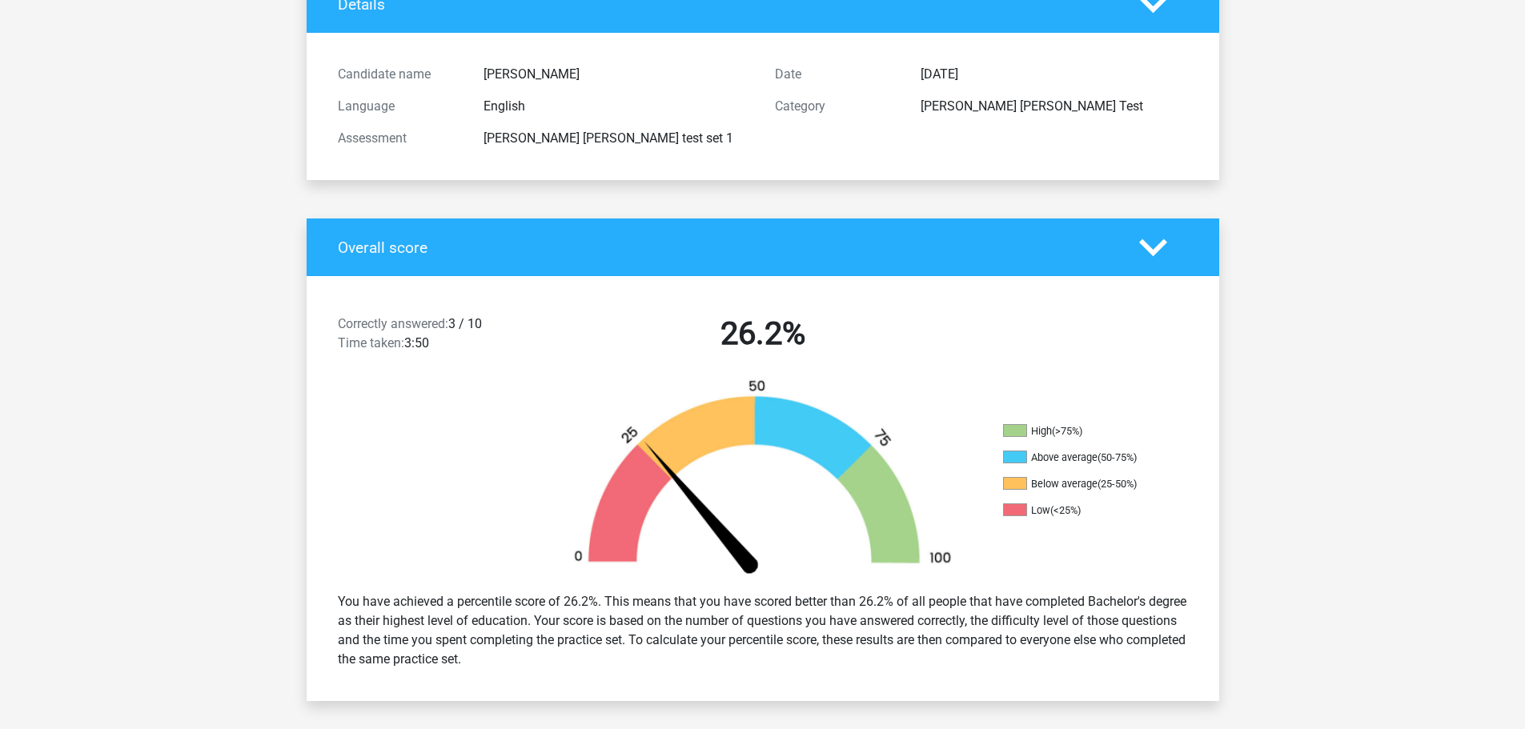
scroll to position [148, 0]
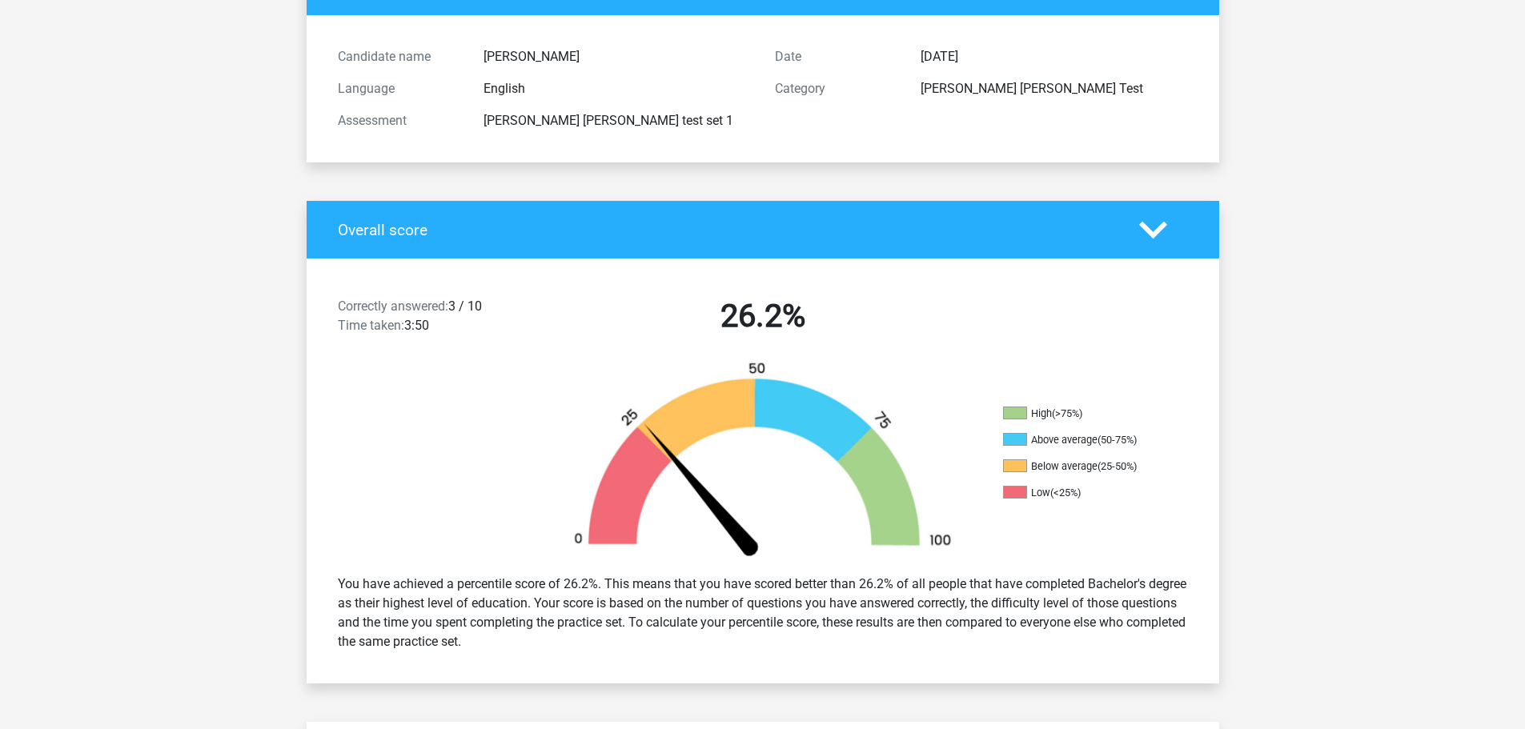
click at [648, 288] on div "Correctly answered: 3 / 10 Time taken: 3:50 26.2%" at bounding box center [763, 319] width 913 height 83
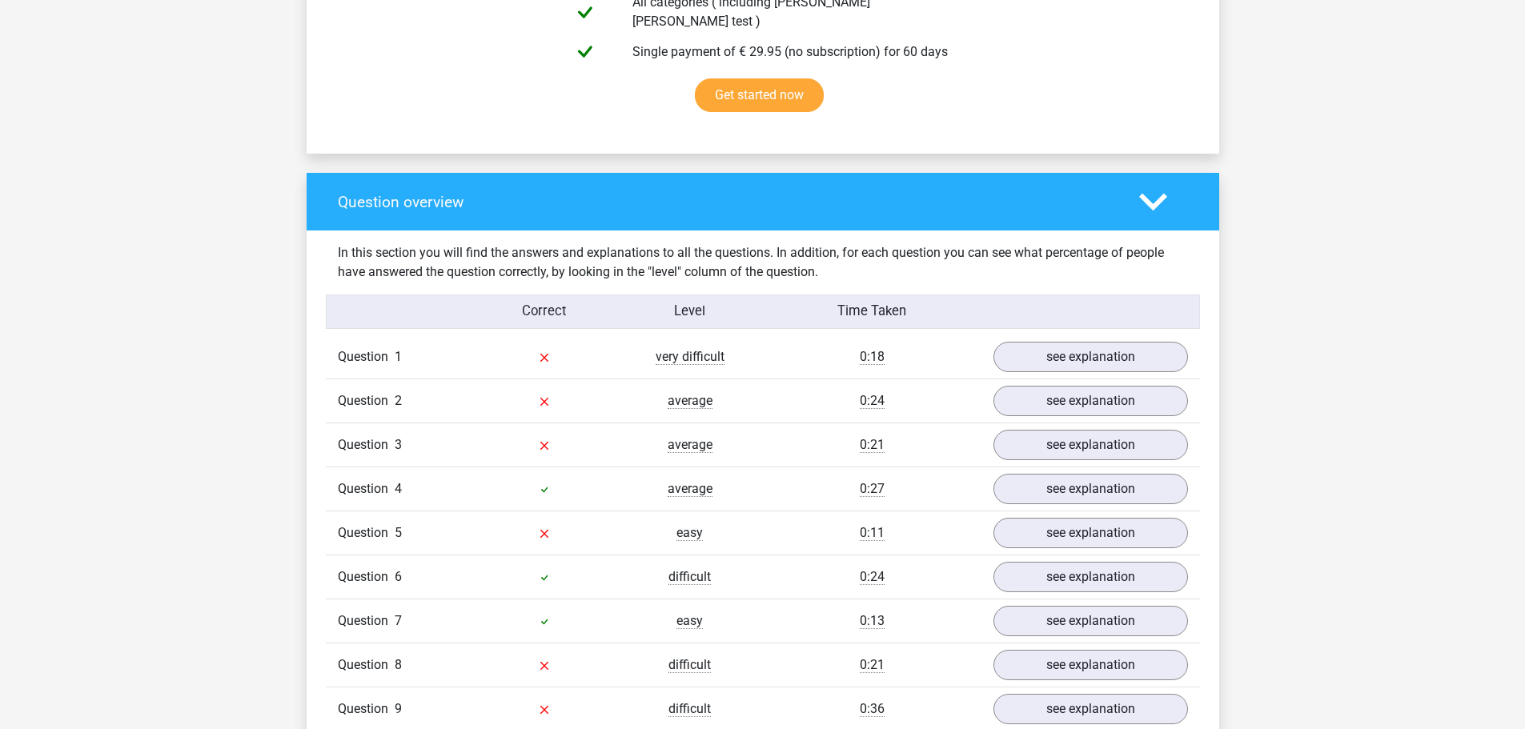
scroll to position [1026, 0]
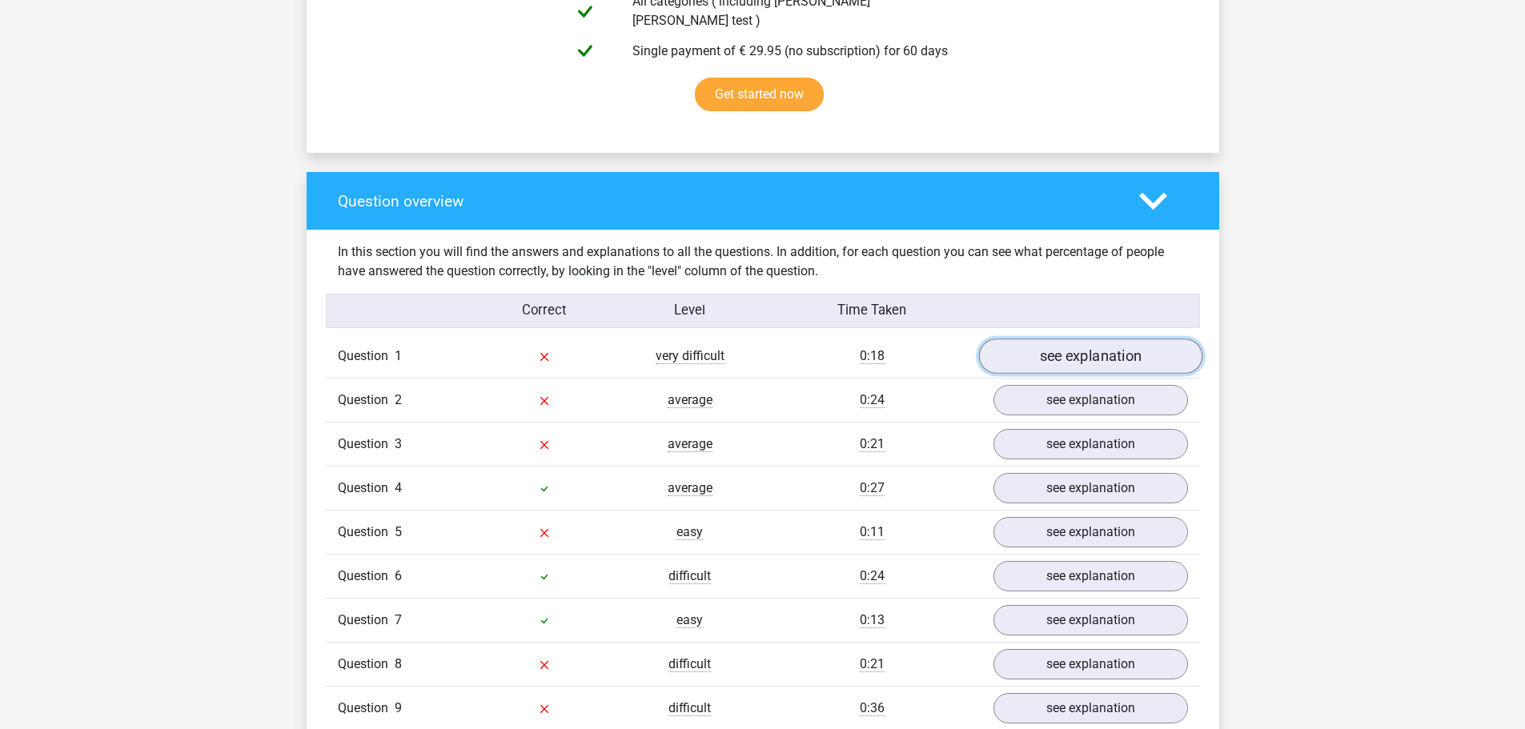
click at [1050, 339] on link "see explanation" at bounding box center [1089, 356] width 223 height 35
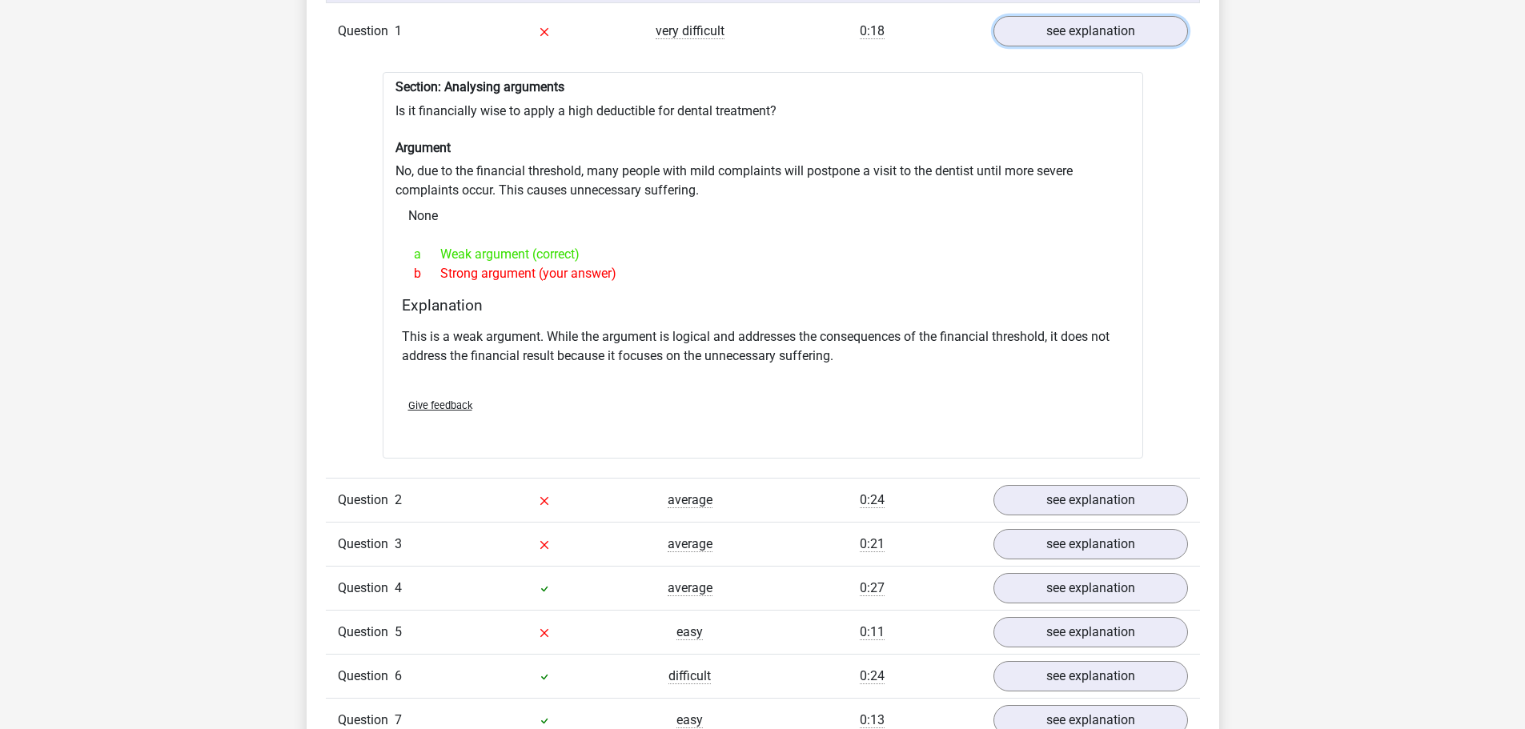
scroll to position [1351, 0]
click at [1024, 494] on link "see explanation" at bounding box center [1089, 499] width 223 height 35
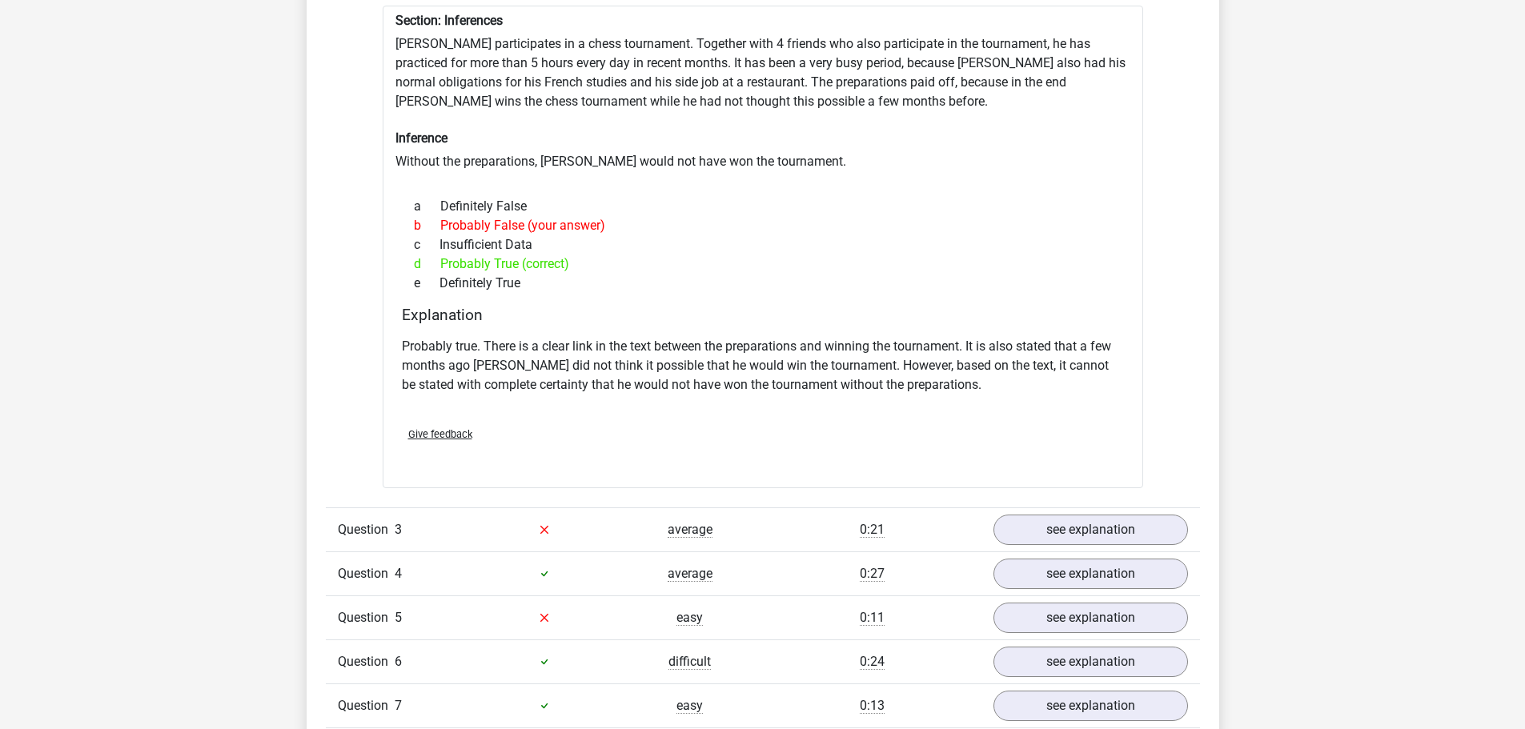
scroll to position [1888, 0]
click at [1031, 511] on link "see explanation" at bounding box center [1089, 528] width 223 height 35
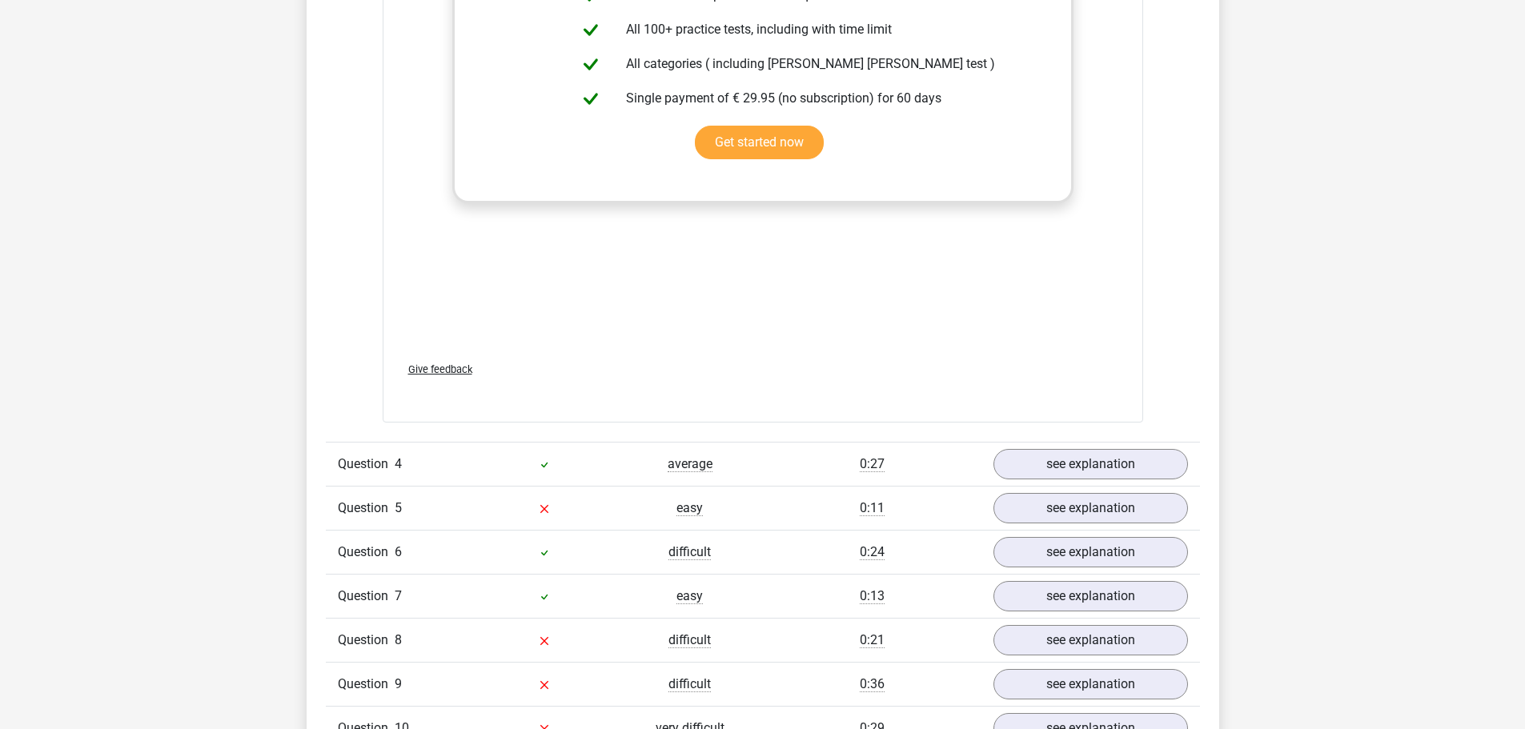
scroll to position [2847, 0]
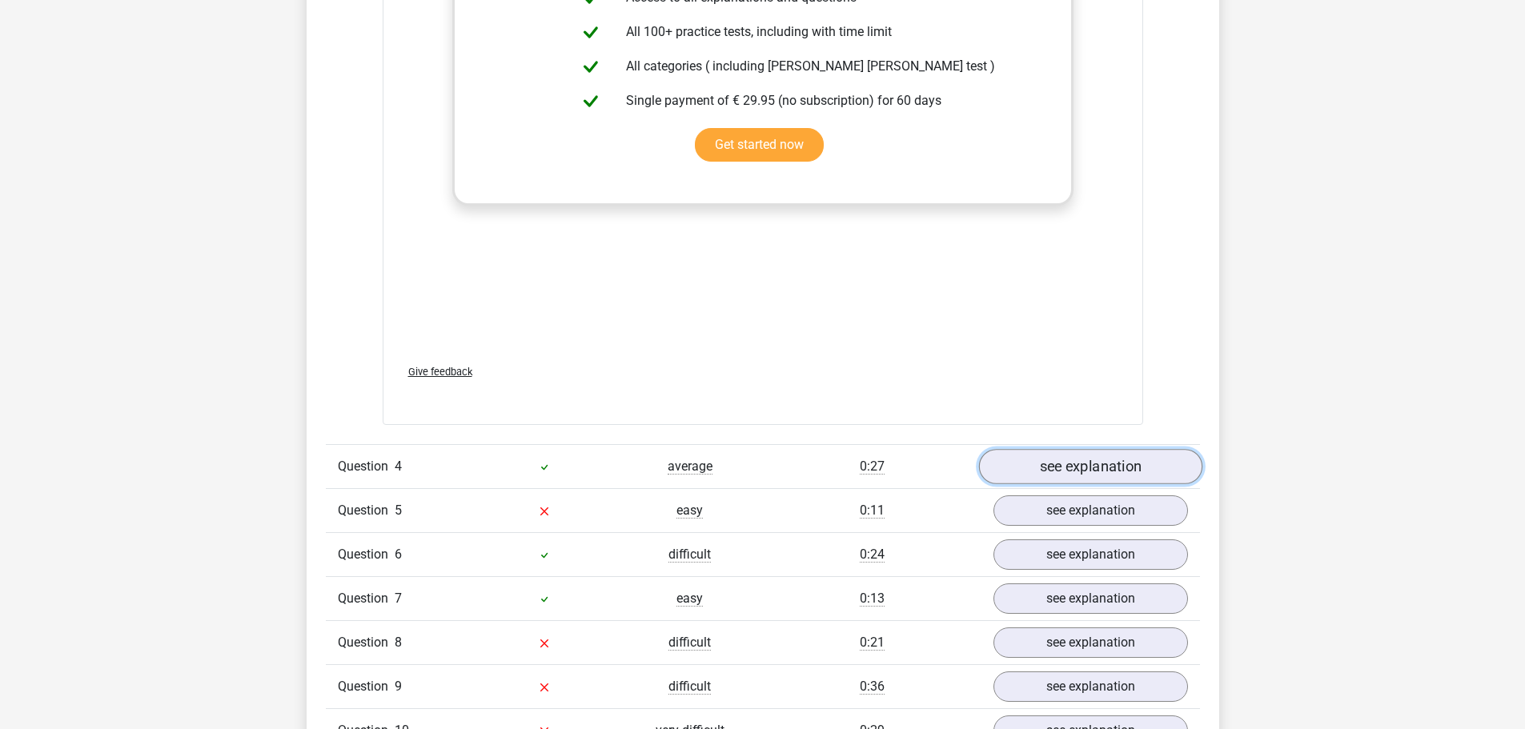
click at [1059, 469] on link "see explanation" at bounding box center [1089, 466] width 223 height 35
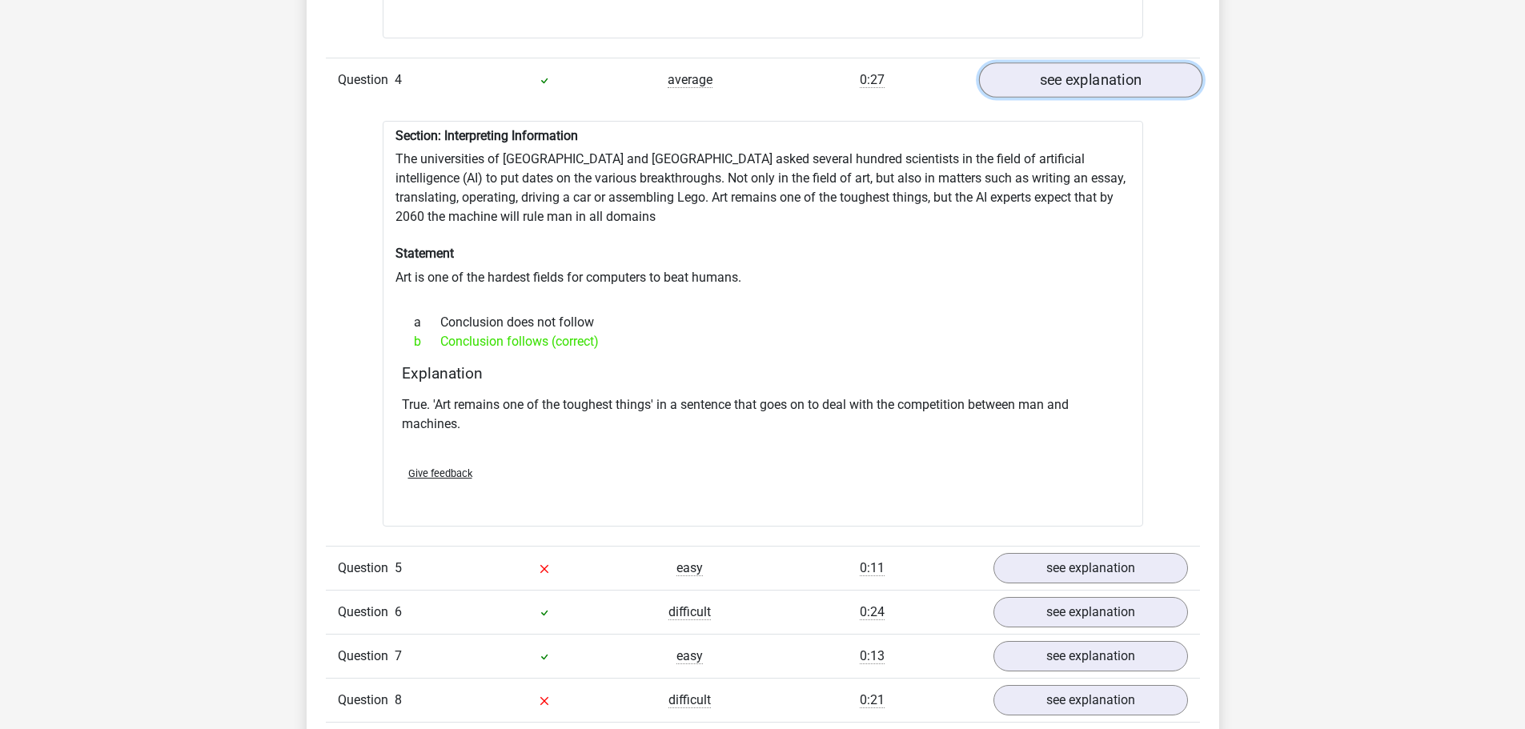
scroll to position [3235, 0]
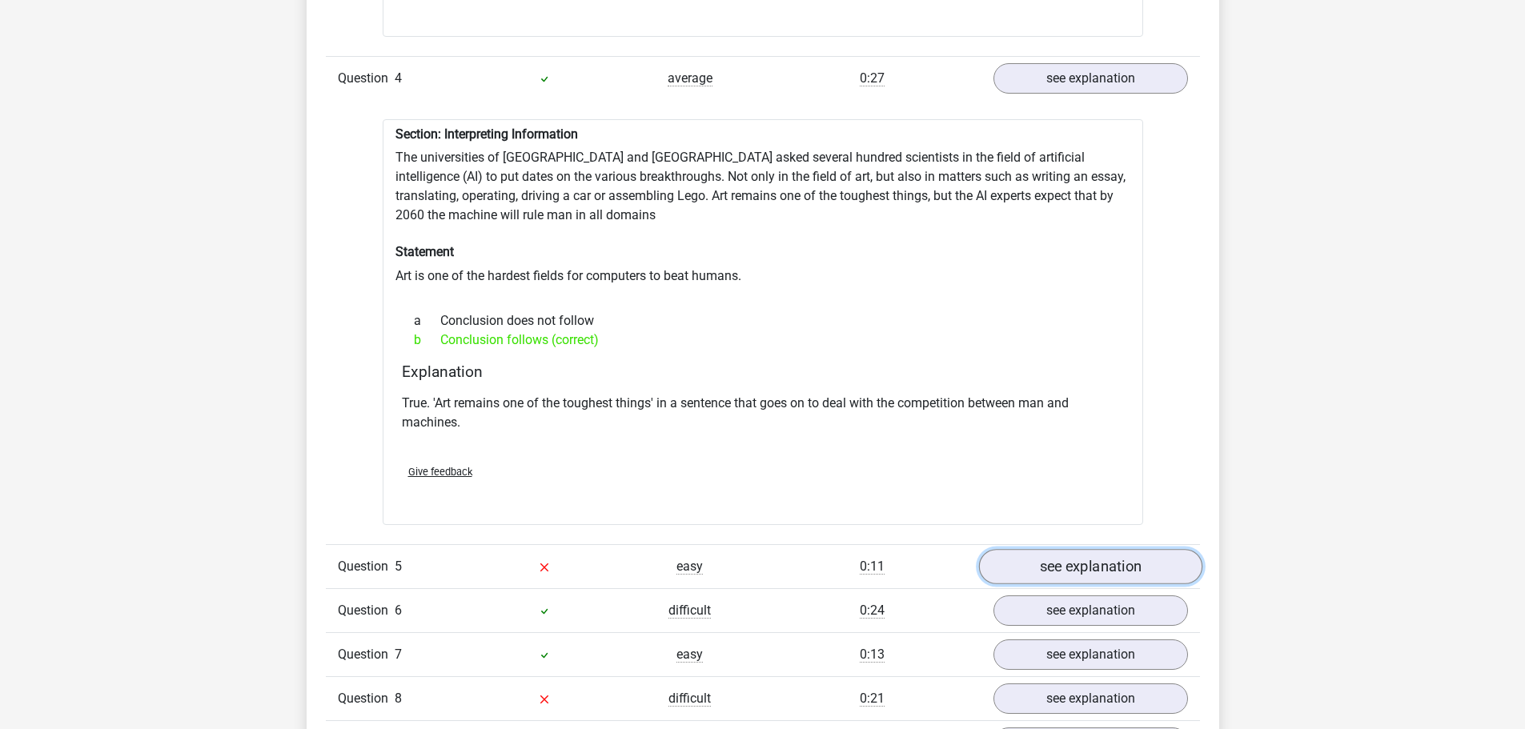
click at [1073, 555] on link "see explanation" at bounding box center [1089, 566] width 223 height 35
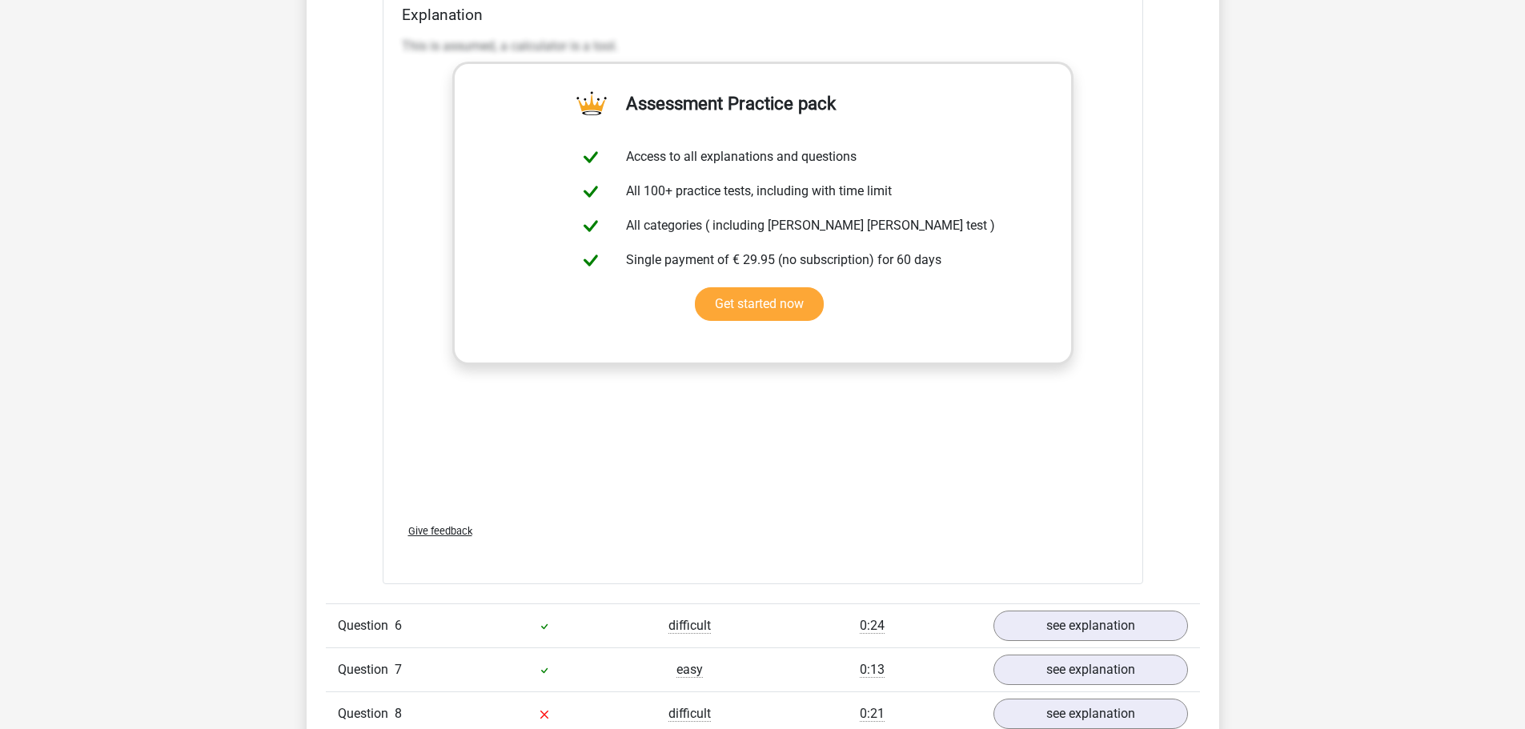
scroll to position [4036, 0]
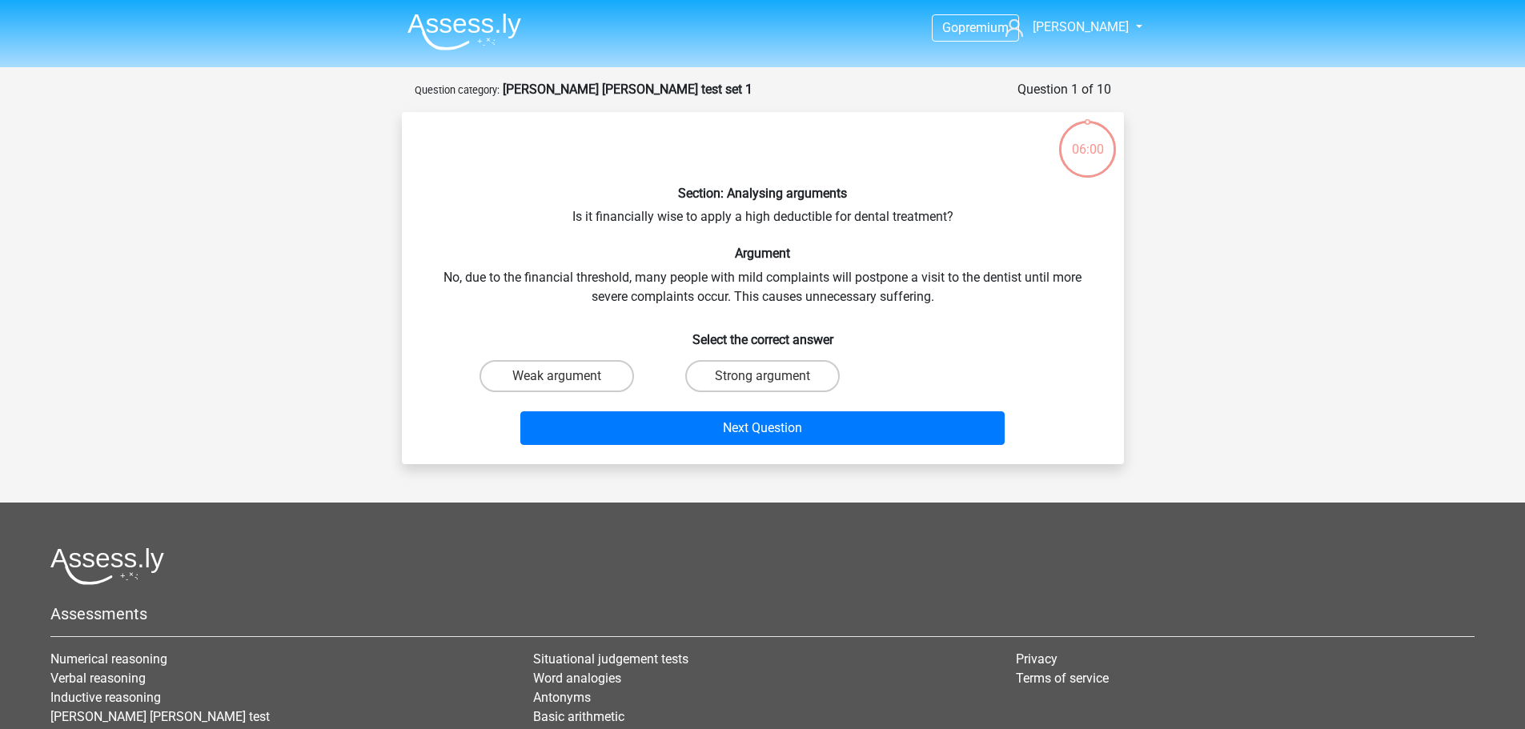
scroll to position [80, 0]
